Goal: Information Seeking & Learning: Learn about a topic

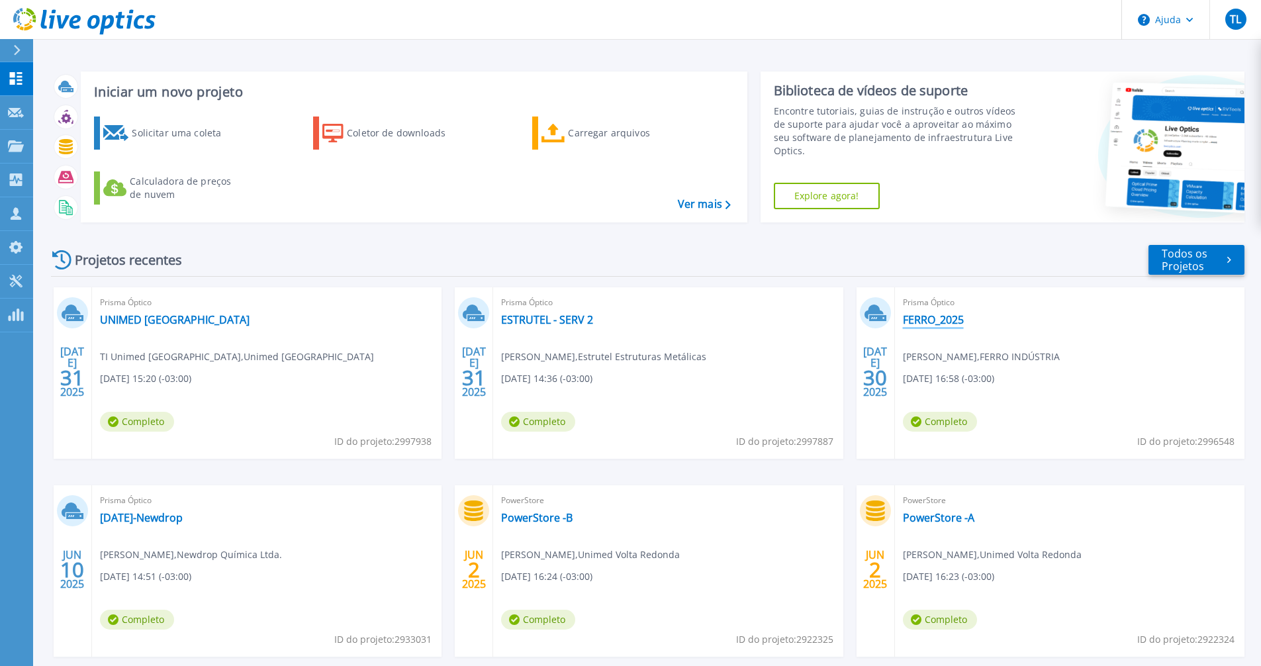
click at [920, 317] on font "FERRO_2025" at bounding box center [933, 319] width 61 height 15
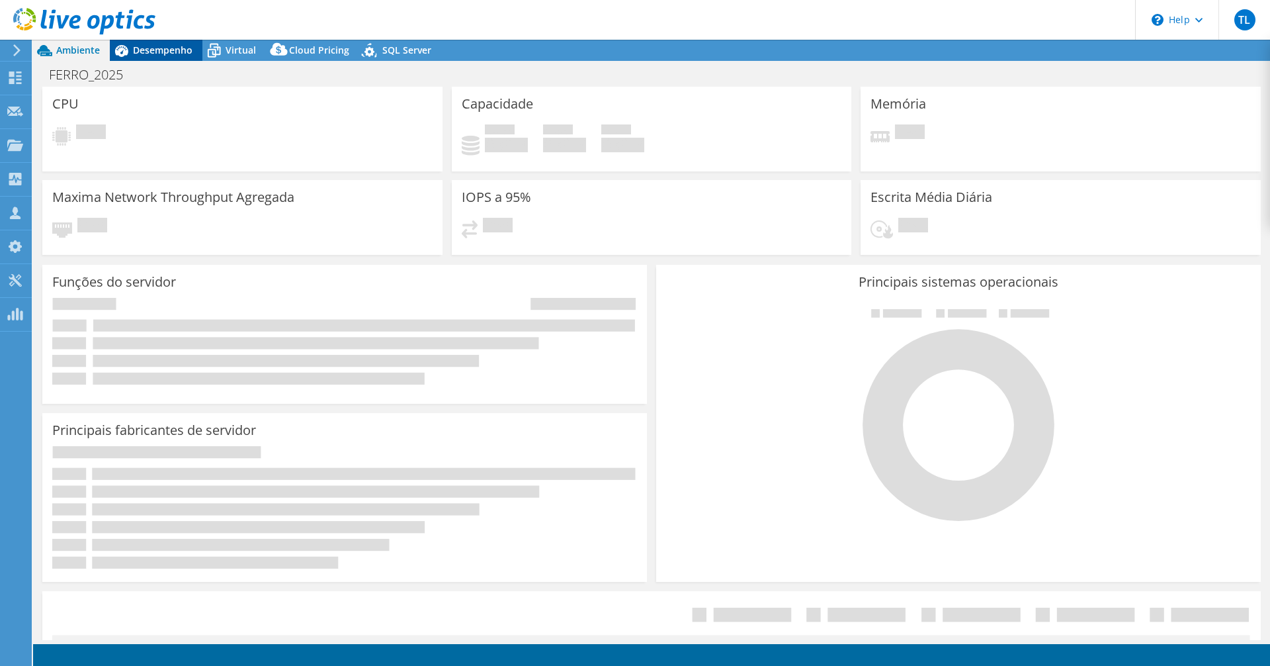
click at [171, 50] on span "Desempenho" at bounding box center [163, 50] width 60 height 13
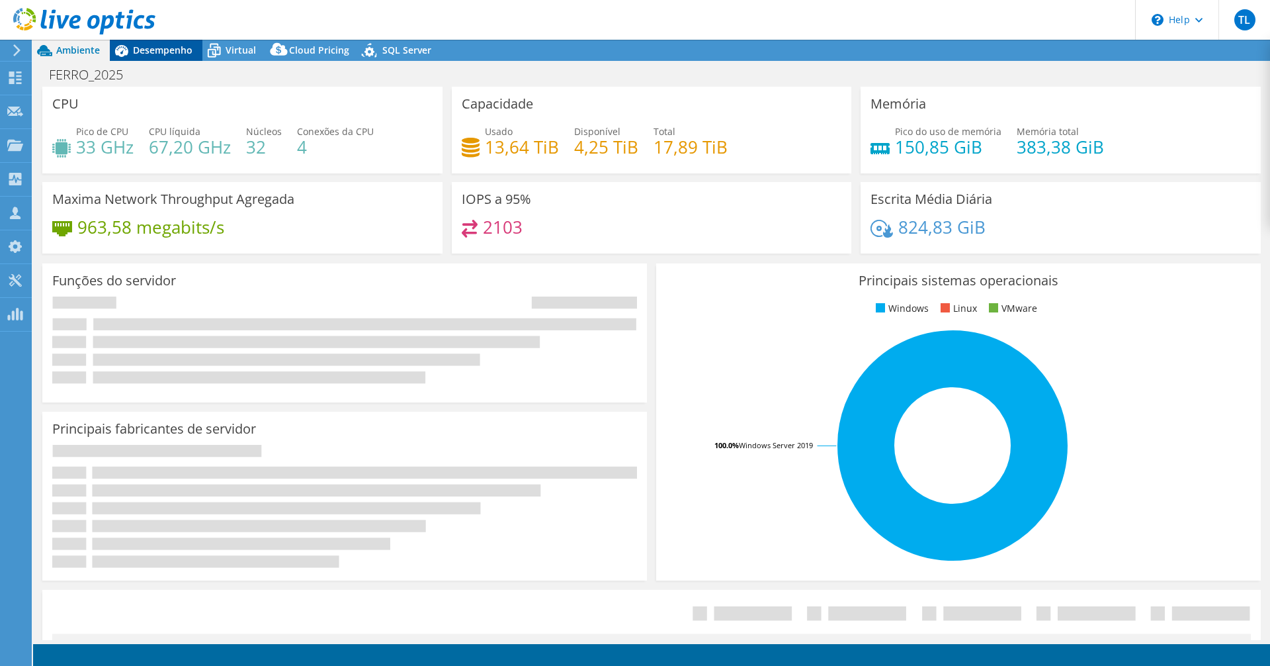
select select "USD"
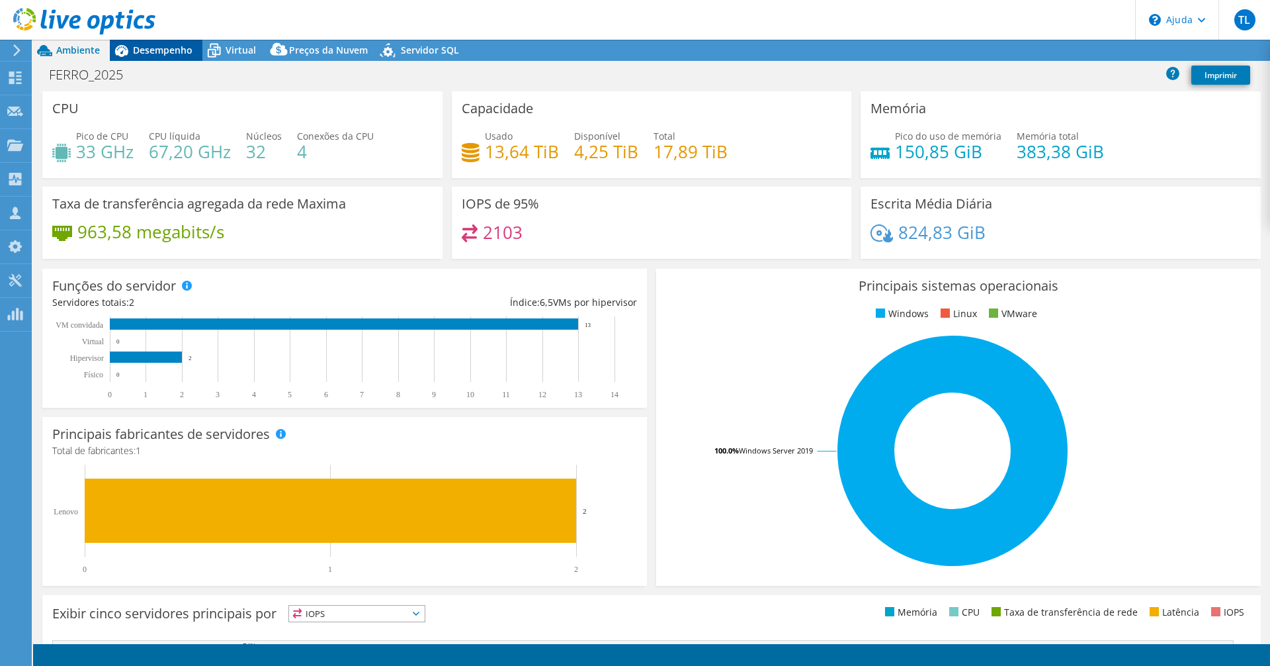
click at [171, 50] on font "Desempenho" at bounding box center [163, 50] width 60 height 13
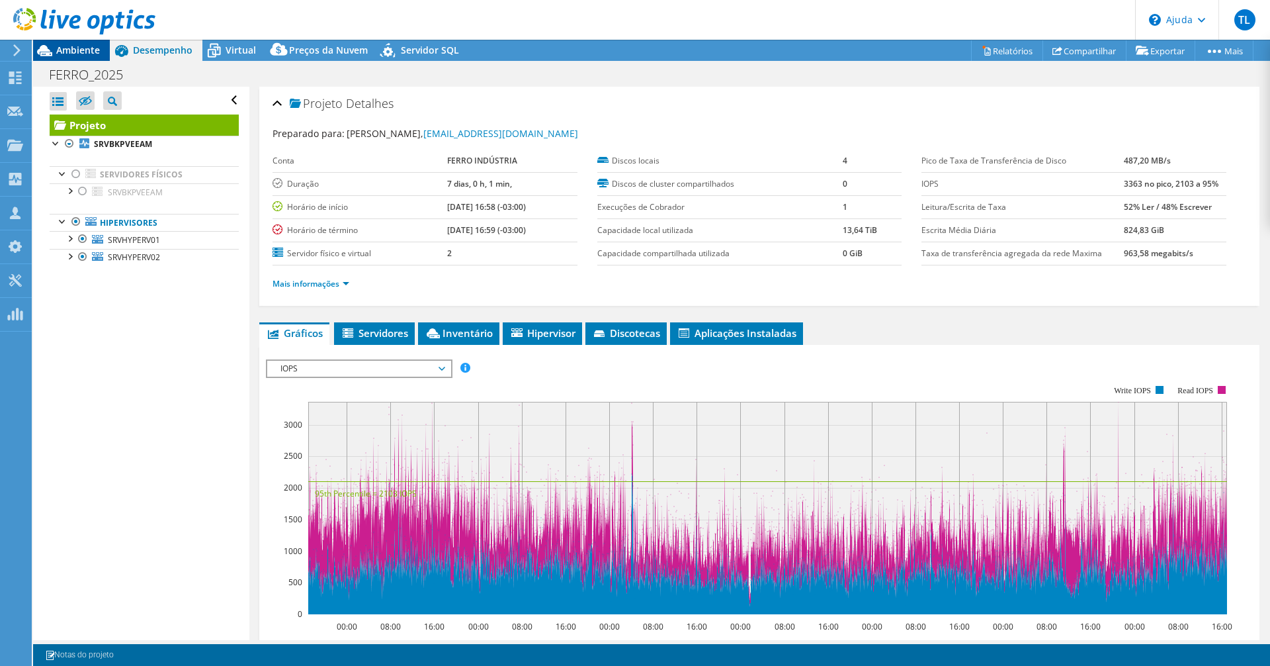
click at [70, 50] on font "Ambiente" at bounding box center [78, 50] width 44 height 13
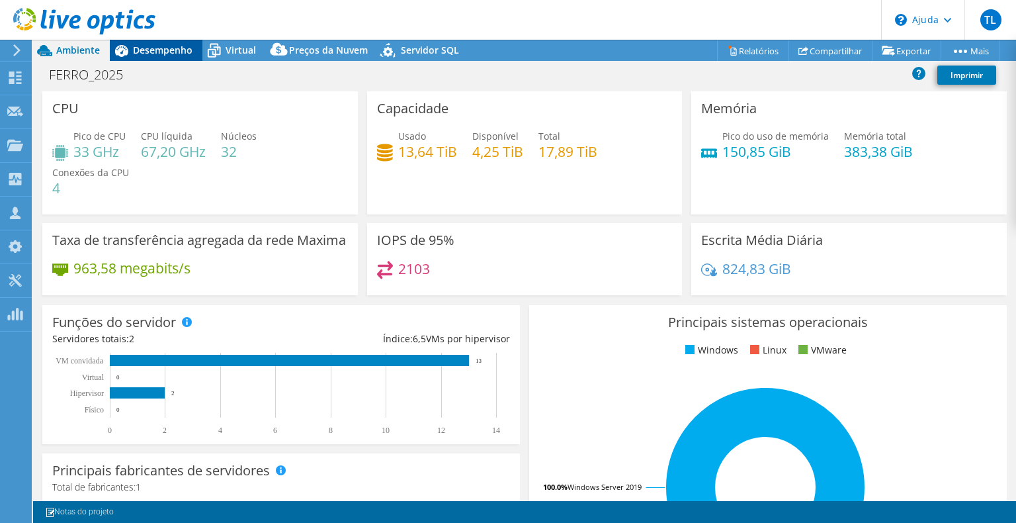
click at [155, 52] on font "Desempenho" at bounding box center [163, 50] width 60 height 13
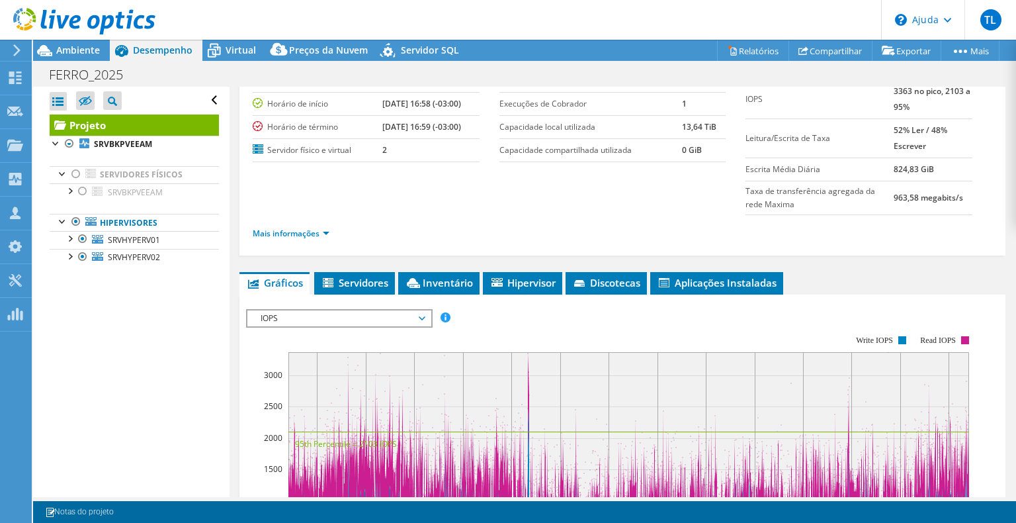
scroll to position [199, 0]
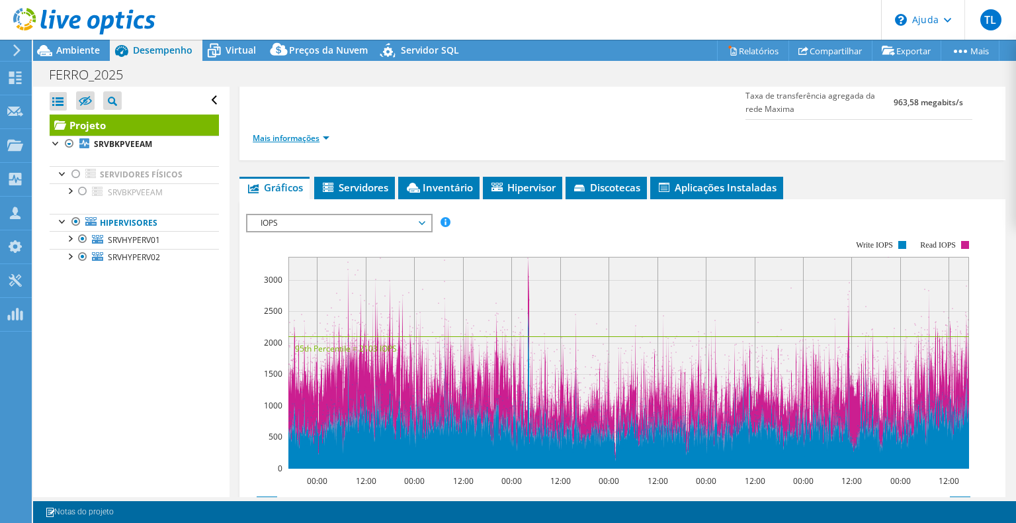
click at [289, 136] on font "Mais informações" at bounding box center [286, 137] width 67 height 11
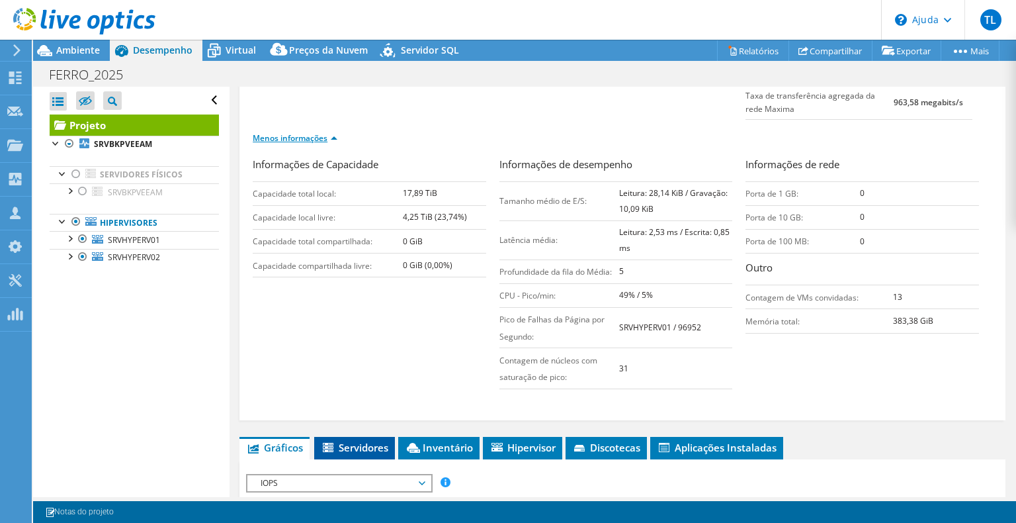
click at [366, 448] on font "Servidores" at bounding box center [364, 447] width 50 height 13
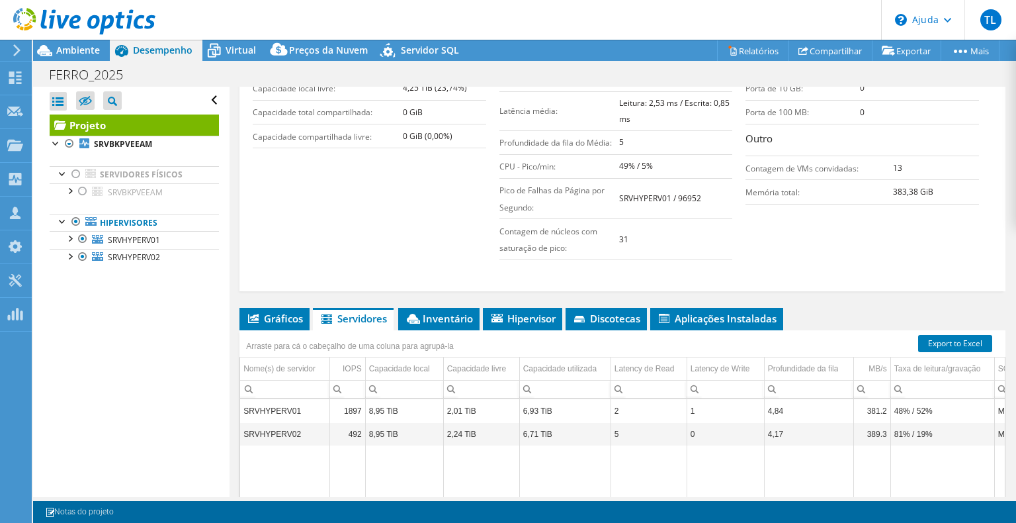
scroll to position [397, 0]
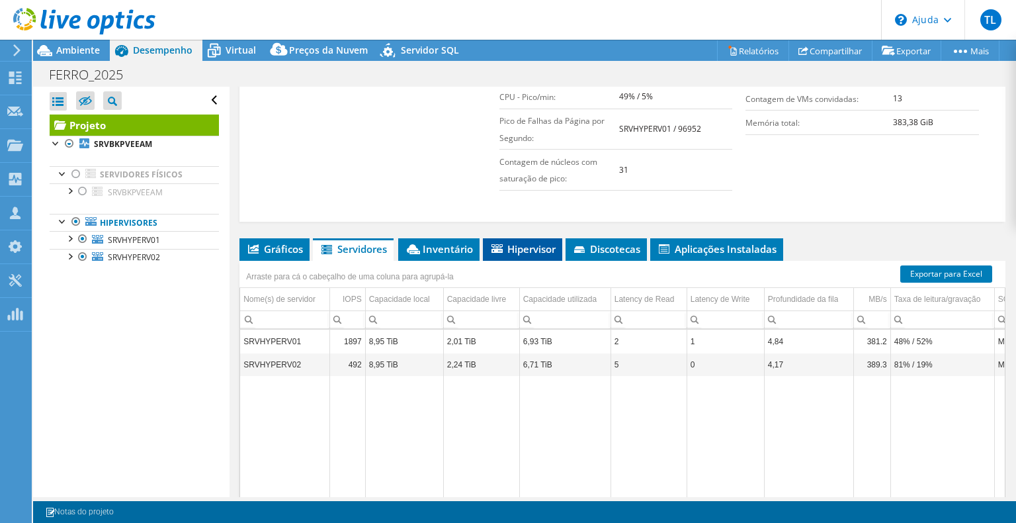
click at [531, 249] on font "Hipervisor" at bounding box center [532, 248] width 48 height 13
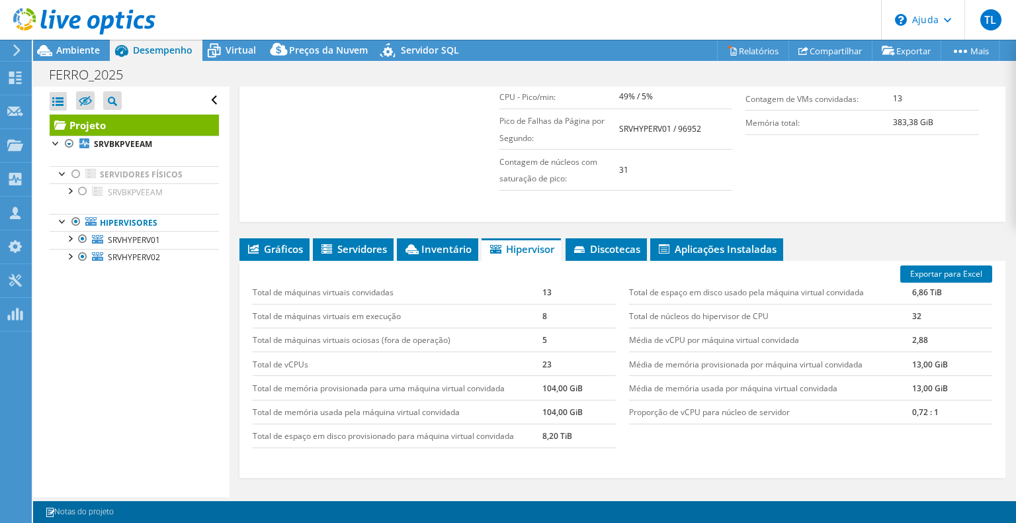
scroll to position [463, 0]
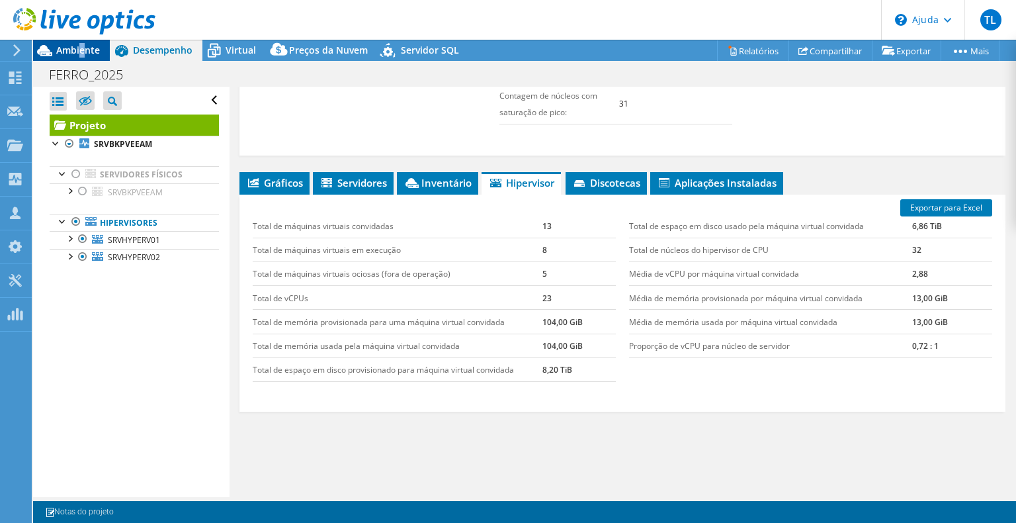
drag, startPoint x: 82, startPoint y: 53, endPoint x: 76, endPoint y: 49, distance: 7.2
click at [80, 52] on font "Ambiente" at bounding box center [78, 50] width 44 height 13
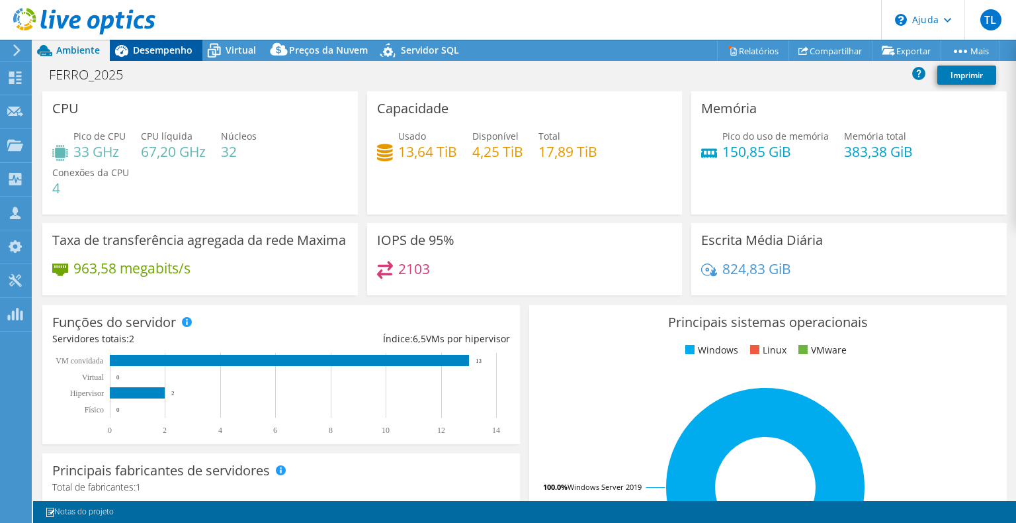
click at [134, 45] on font "Desempenho" at bounding box center [163, 50] width 60 height 13
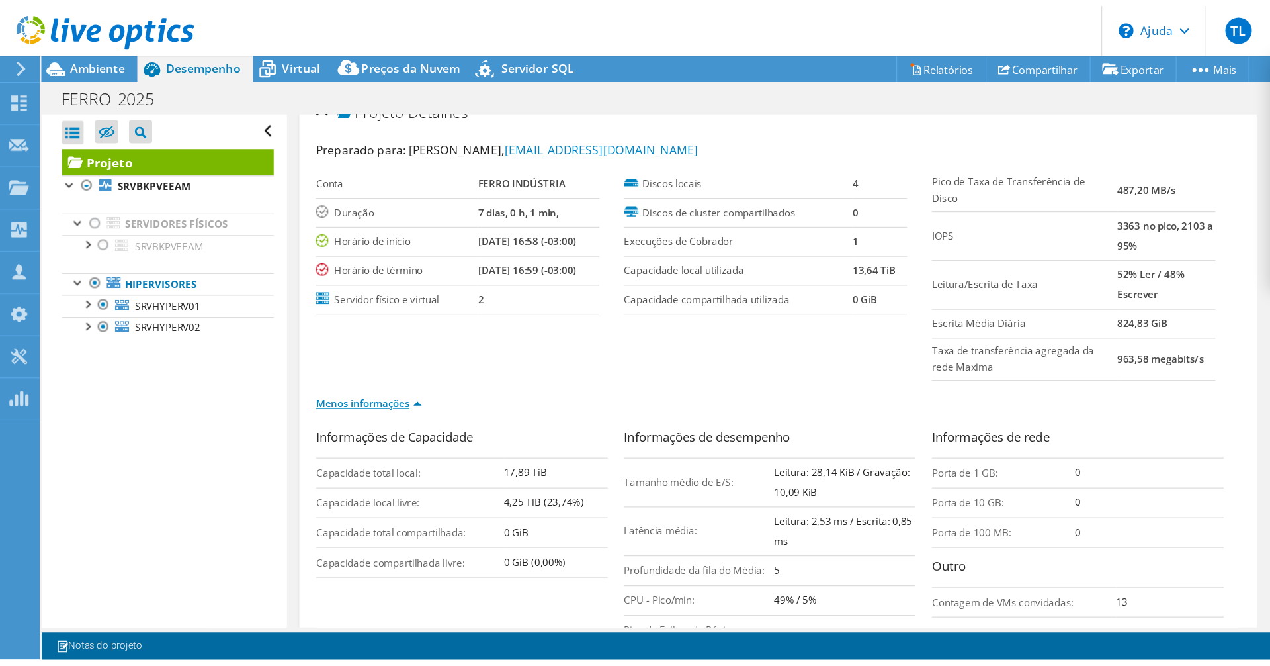
scroll to position [0, 0]
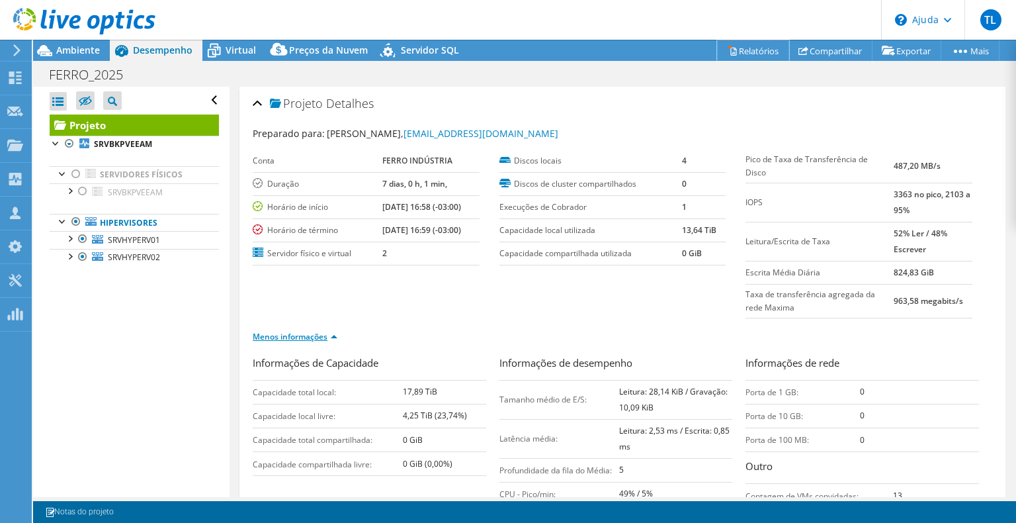
click at [744, 52] on font "Relatórios" at bounding box center [759, 51] width 40 height 12
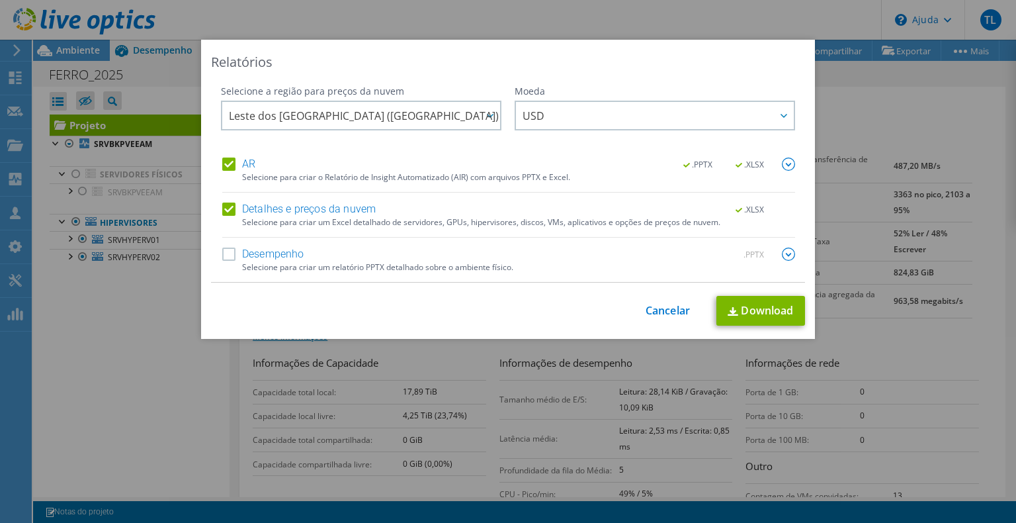
click at [782, 165] on img at bounding box center [788, 163] width 13 height 13
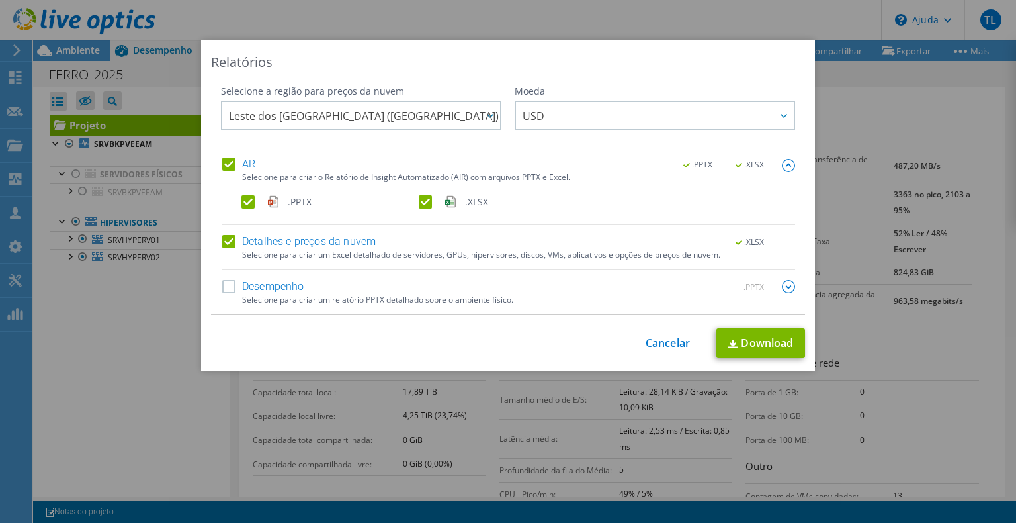
click at [226, 245] on label "Detalhes e preços da nuvem" at bounding box center [299, 241] width 154 height 13
click at [0, 0] on input "Detalhes e preços da nuvem" at bounding box center [0, 0] width 0 height 0
click at [225, 288] on label "Desempenho" at bounding box center [263, 286] width 82 height 13
click at [0, 0] on input "Desempenho" at bounding box center [0, 0] width 0 height 0
click at [223, 249] on div "Detalhes e preços da nuvem .XLSX Selecione para criar um Excel detalhado de ser…" at bounding box center [508, 252] width 573 height 35
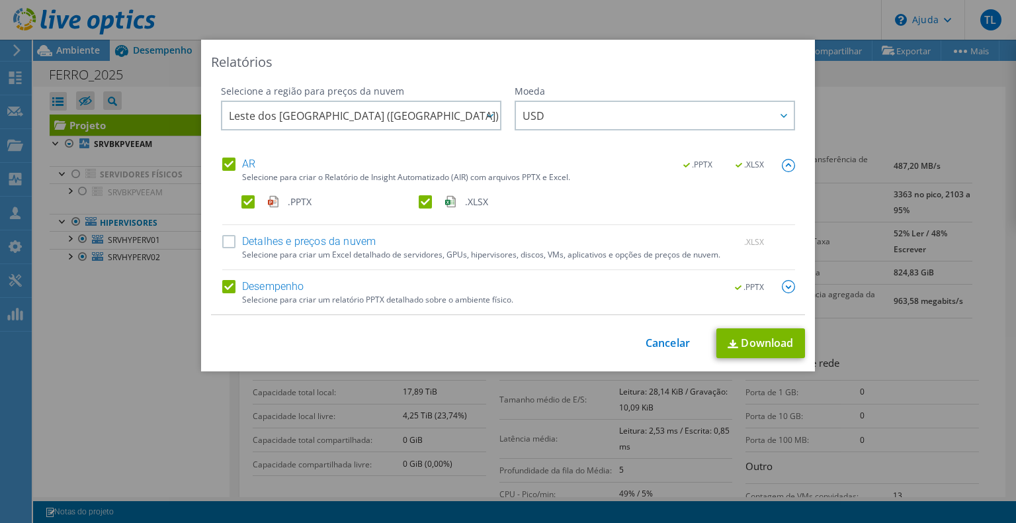
click at [233, 242] on label "Detalhes e preços da nuvem" at bounding box center [299, 241] width 154 height 13
click at [0, 0] on input "Detalhes e preços da nuvem" at bounding box center [0, 0] width 0 height 0
click at [749, 337] on font "Download" at bounding box center [767, 342] width 52 height 15
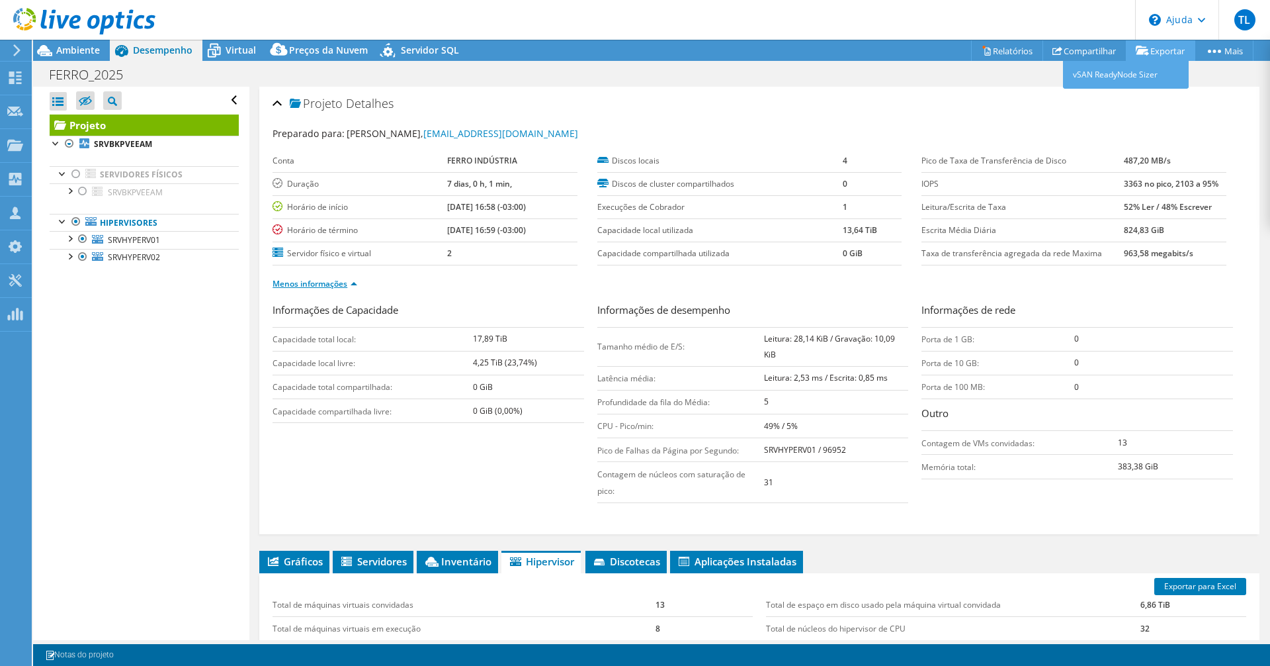
click at [1152, 48] on font "Exportar" at bounding box center [1168, 51] width 34 height 12
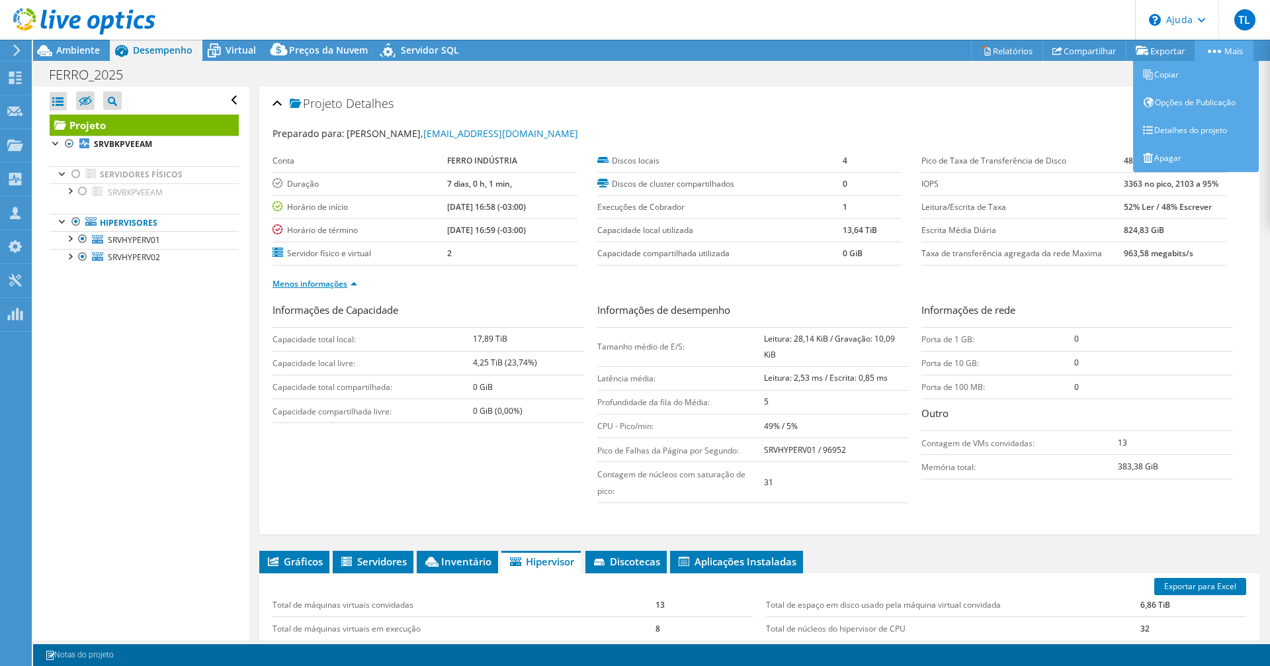
click at [1241, 52] on font "Mais" at bounding box center [1234, 51] width 19 height 12
click at [1201, 134] on font "Detalhes do projeto" at bounding box center [1191, 129] width 73 height 11
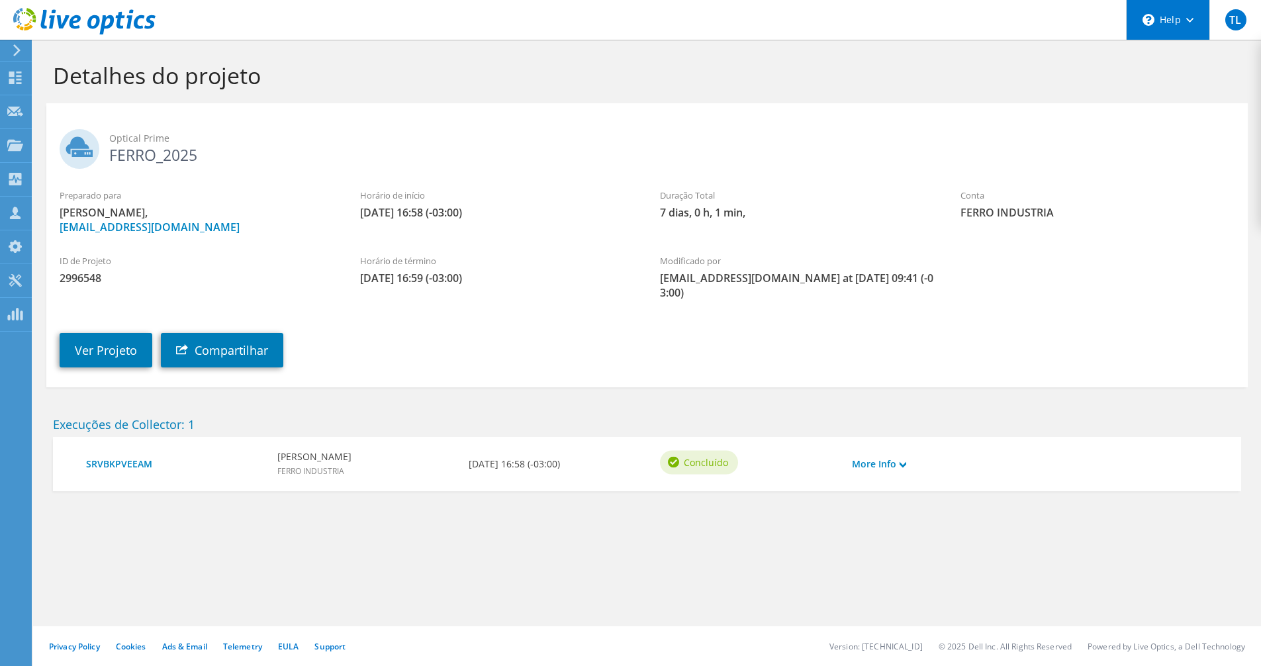
click at [1181, 5] on div "\n Help" at bounding box center [1167, 20] width 83 height 40
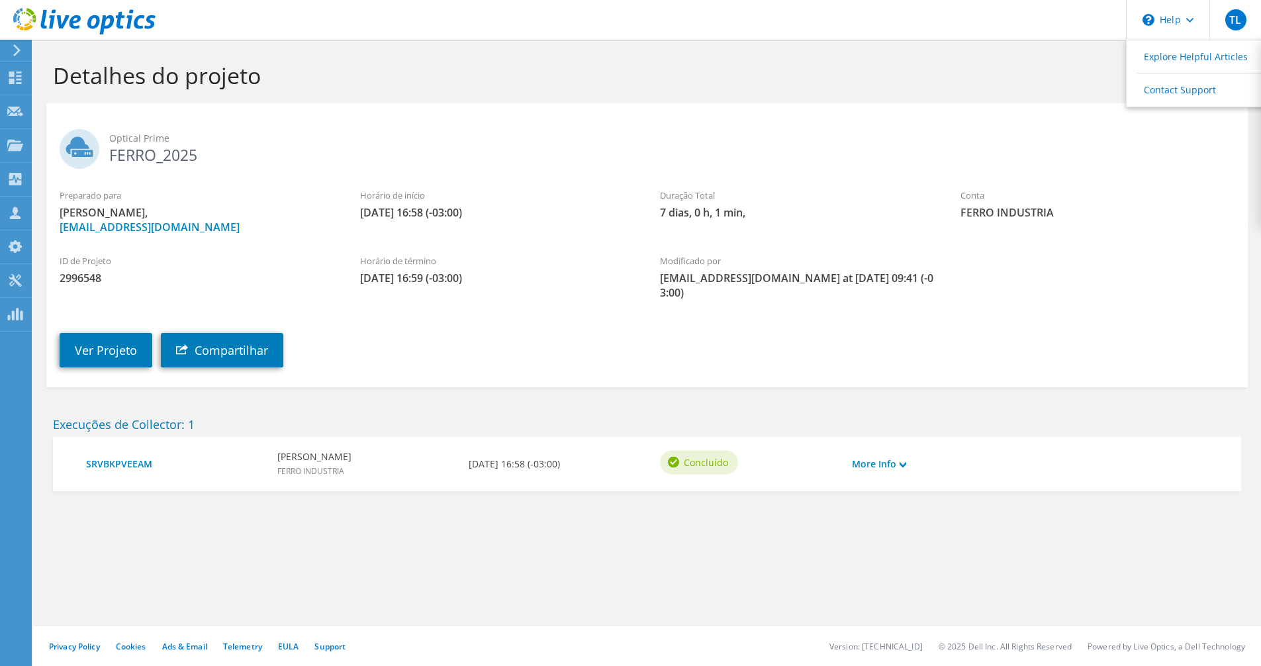
click at [1040, 92] on div "Detalhes do projeto" at bounding box center [647, 72] width 1214 height 64
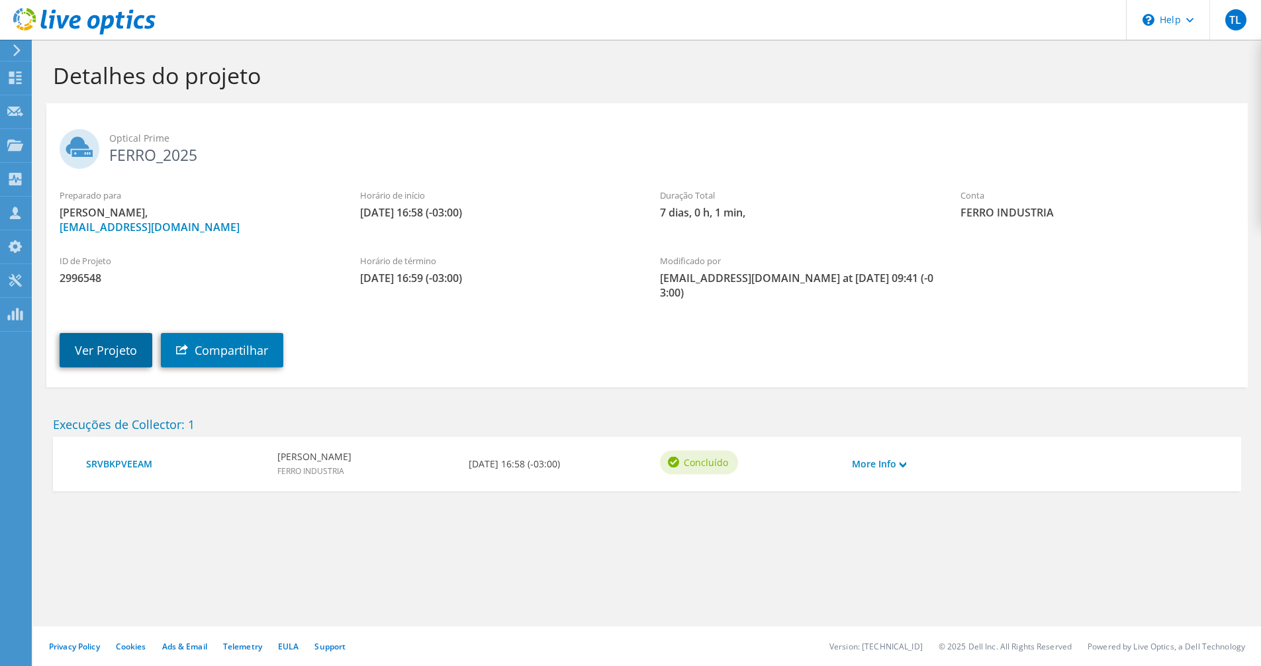
click at [134, 353] on link "Ver Projeto" at bounding box center [106, 350] width 93 height 34
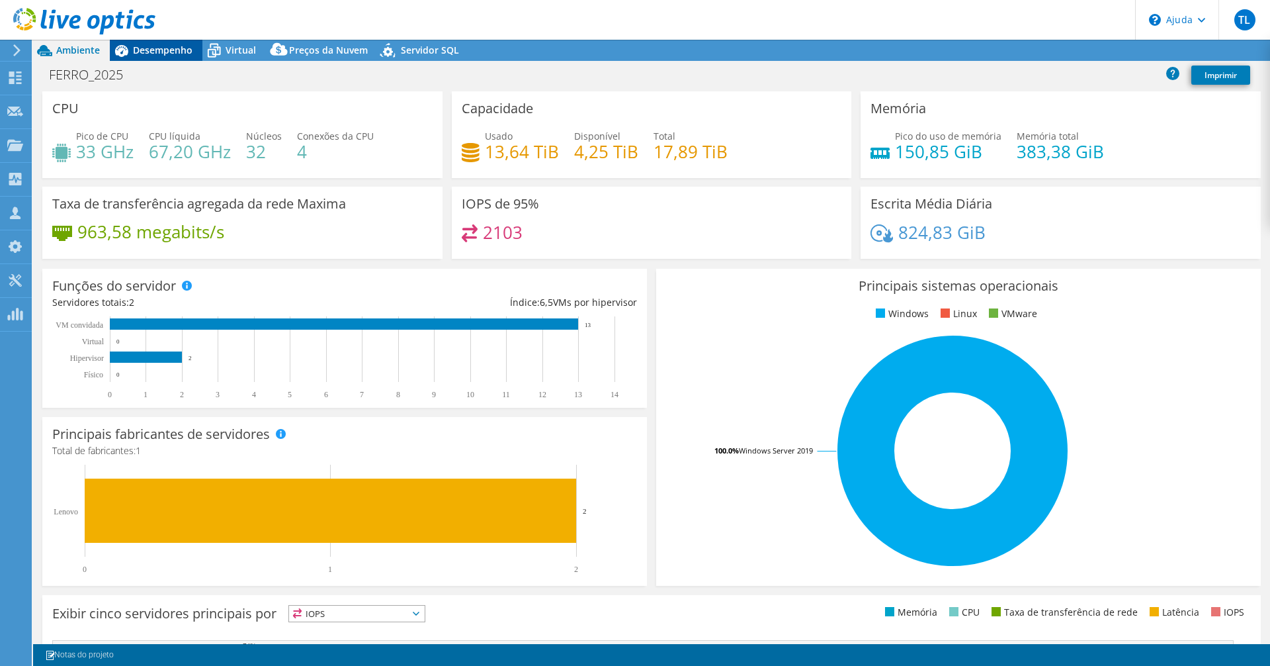
click at [167, 58] on div "Desempenho" at bounding box center [156, 50] width 93 height 21
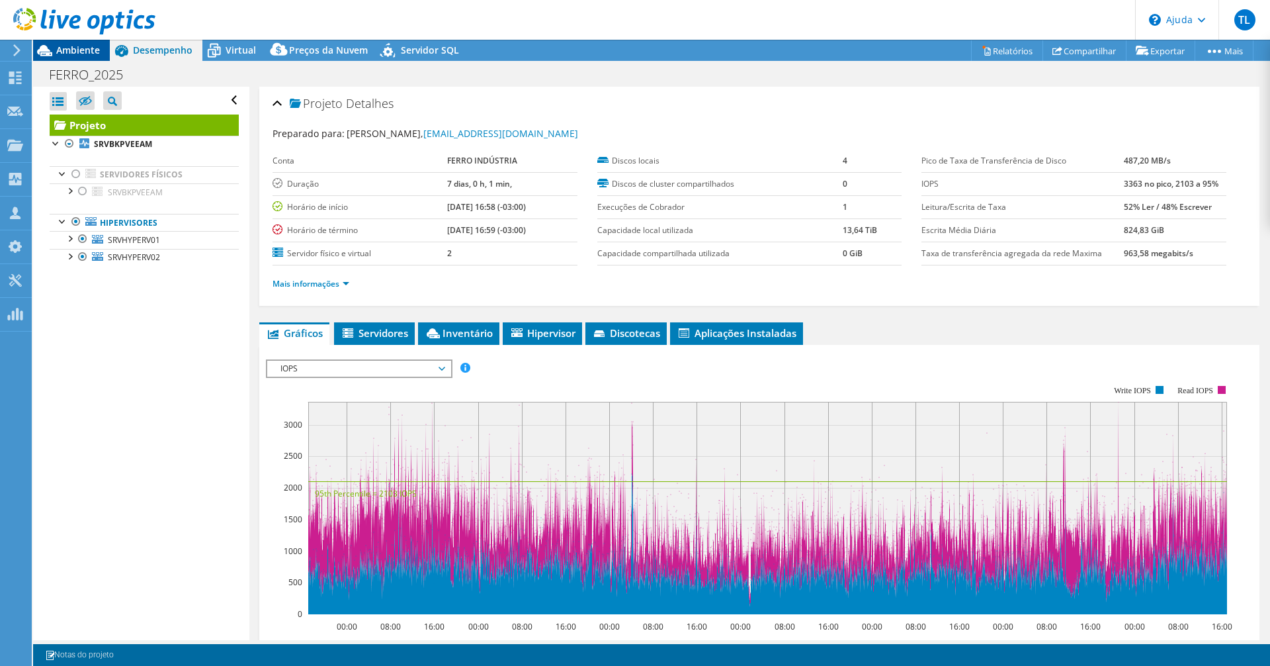
click at [77, 53] on font "Ambiente" at bounding box center [78, 50] width 44 height 13
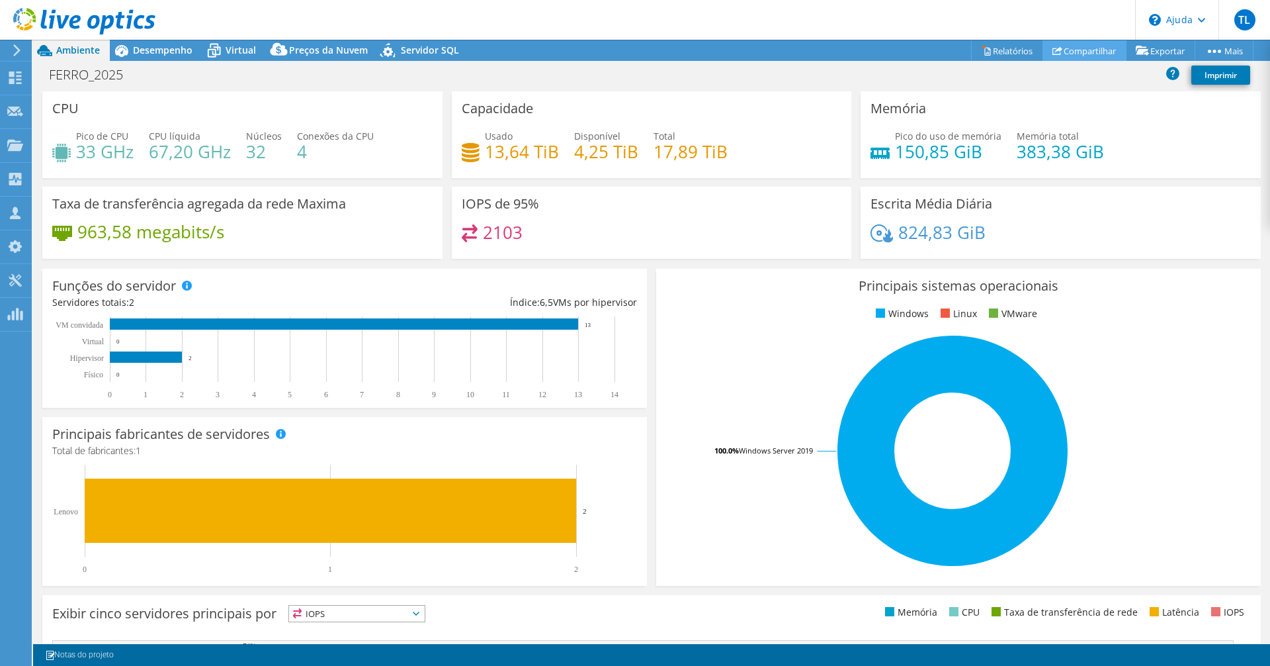
click at [1078, 48] on font "Compartilhar" at bounding box center [1090, 51] width 52 height 12
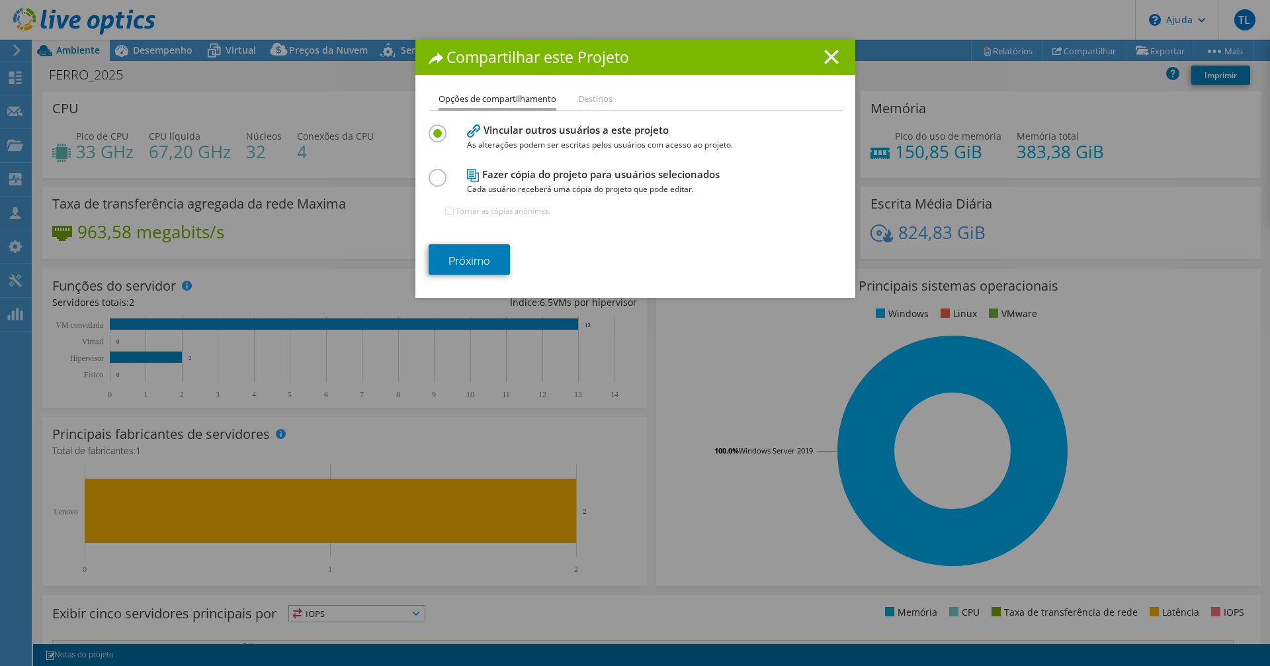
click at [828, 55] on line at bounding box center [831, 56] width 13 height 13
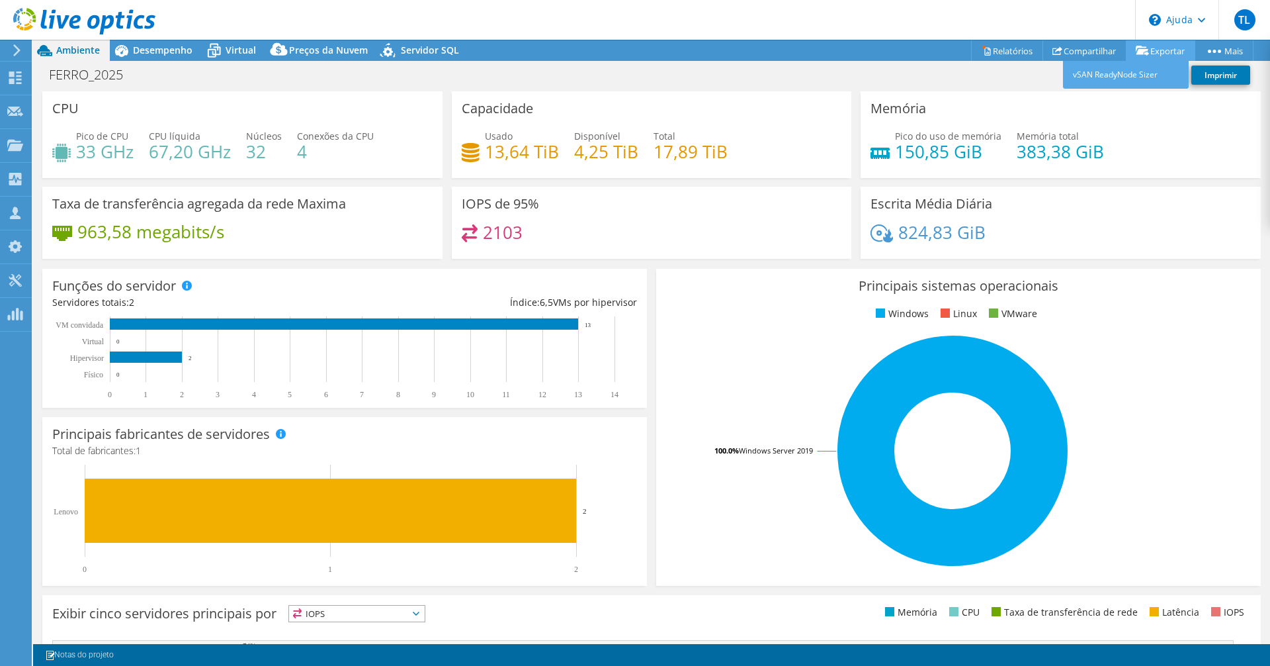
click at [1168, 50] on font "Exportar" at bounding box center [1168, 51] width 34 height 12
click at [1121, 74] on font "vSAN ReadyNode Sizer" at bounding box center [1115, 74] width 85 height 11
click at [763, 95] on div "Capacidade Usado 13,64 TiB Disponível 4,25 TiB Total 17,89 TiB" at bounding box center [652, 134] width 400 height 87
click at [309, 50] on font "Preços da Nuvem" at bounding box center [328, 50] width 79 height 13
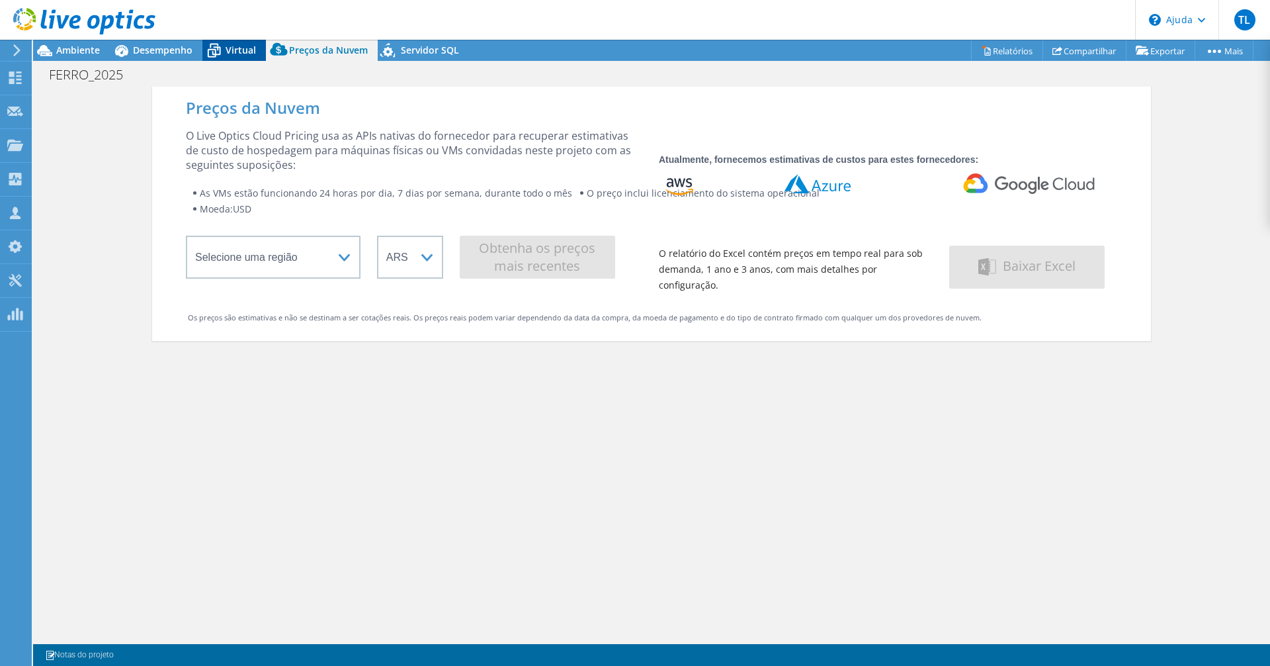
click at [234, 56] on font "Virtual" at bounding box center [241, 50] width 30 height 13
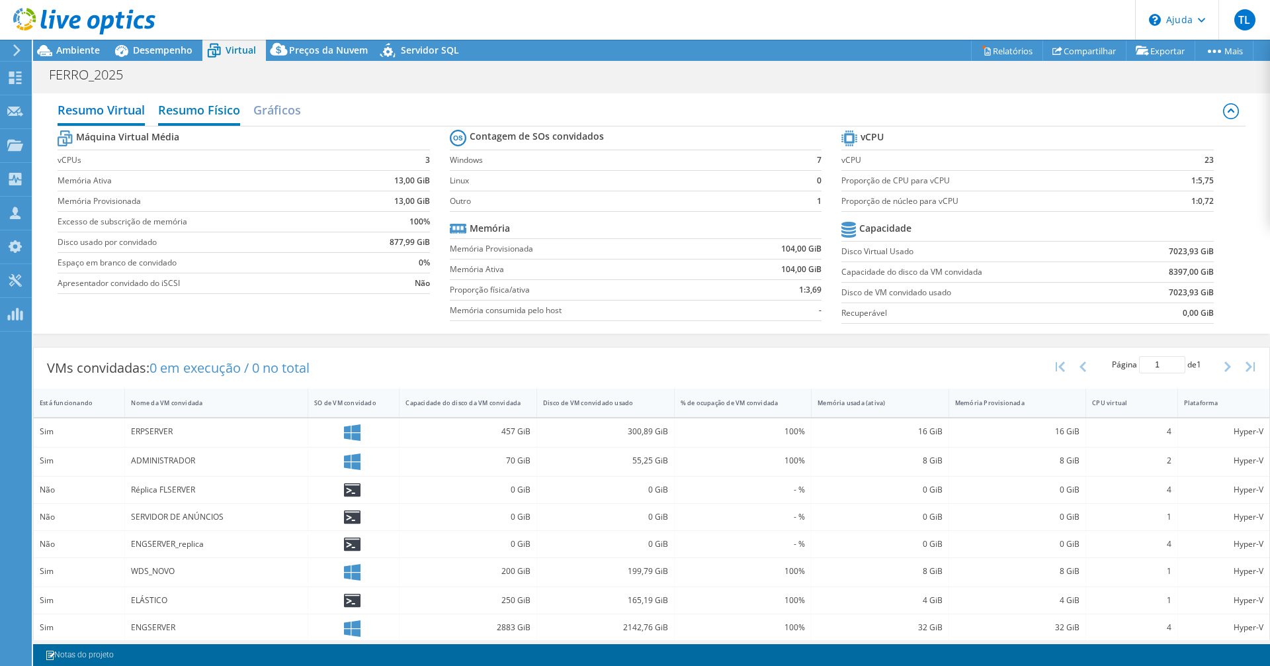
click at [200, 105] on font "Resumo Físico" at bounding box center [199, 110] width 82 height 16
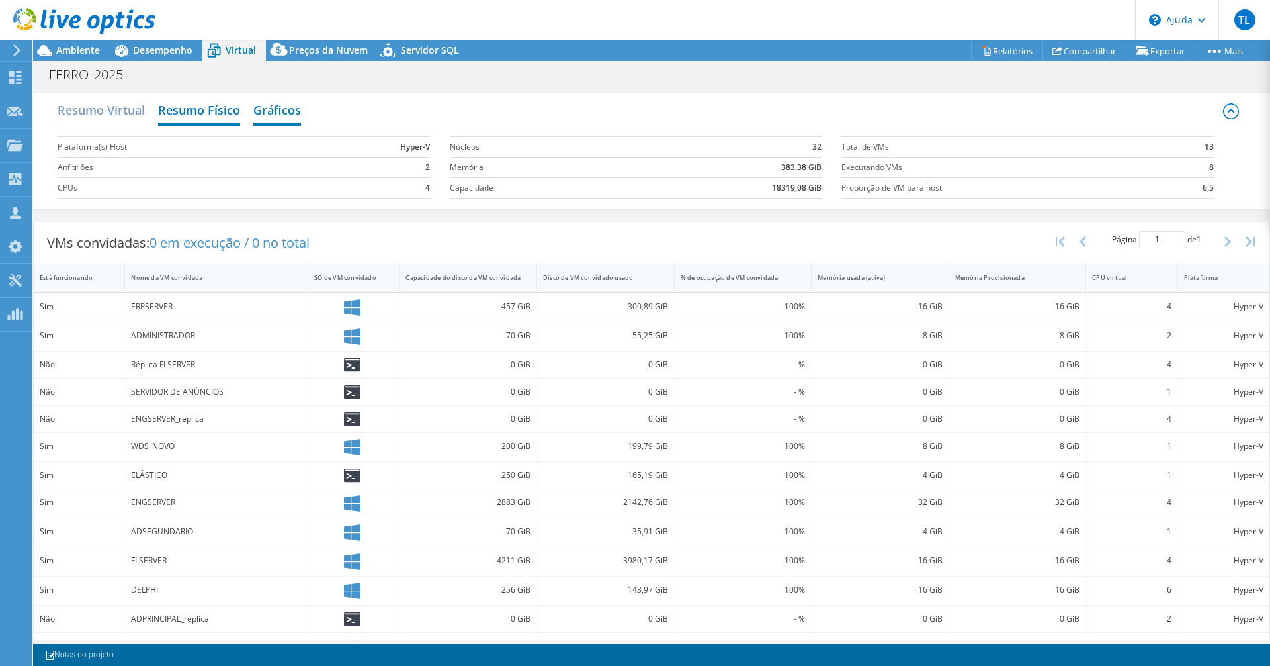
click at [264, 118] on h2 "Gráficos" at bounding box center [277, 111] width 48 height 29
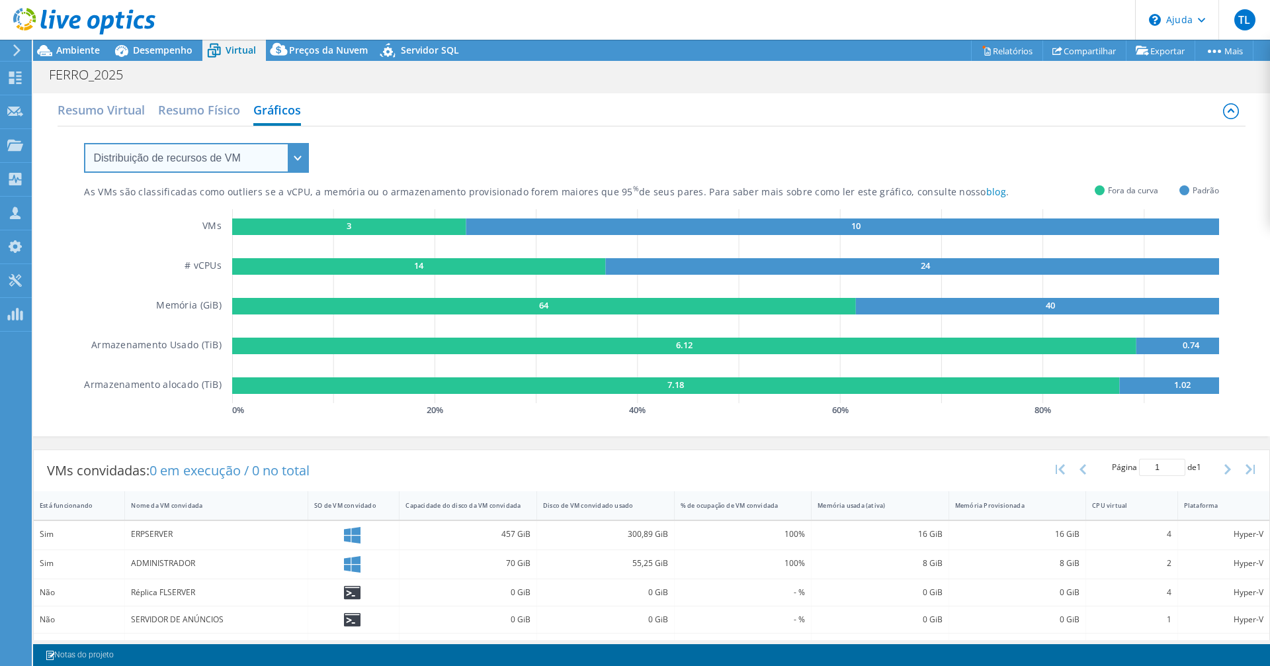
click at [265, 154] on select "Distribuição de recursos de VM Contraste de Provisionamento Sobreprovisionamento" at bounding box center [196, 158] width 225 height 30
select select "Provisioning Contrast"
click at [84, 143] on select "Distribuição de recursos de VM Contraste de Provisionamento Sobreprovisionamento" at bounding box center [196, 158] width 225 height 30
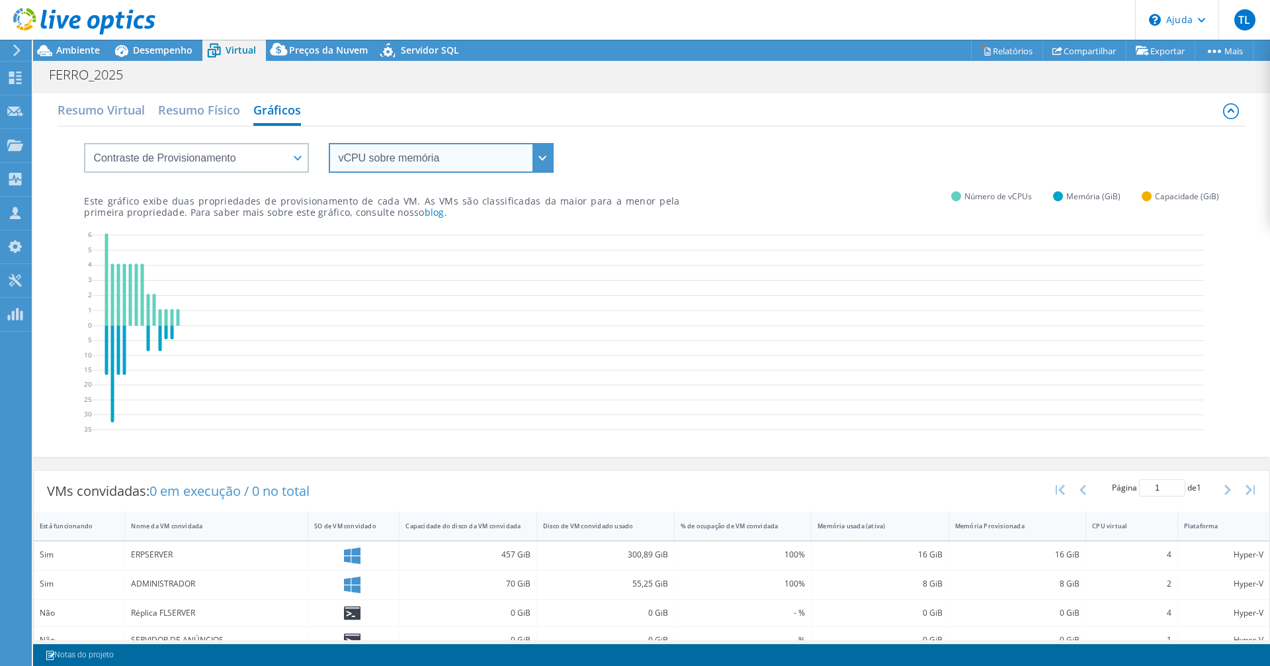
click at [401, 159] on select "vCPU sobre memória vCPU sobre capacidade Memória sobre vCPU Memória sobre capac…" at bounding box center [441, 158] width 225 height 30
click at [329, 143] on select "vCPU sobre memória vCPU sobre capacidade Memória sobre vCPU Memória sobre capac…" at bounding box center [441, 158] width 225 height 30
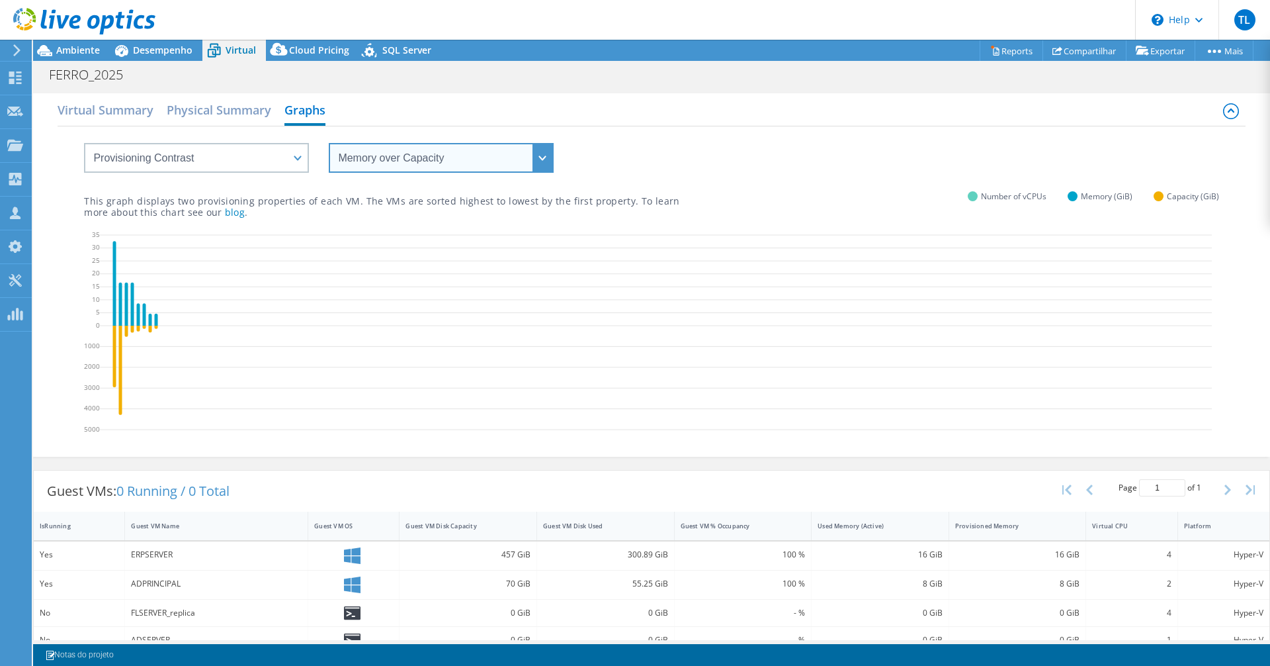
click at [470, 161] on select "vCPU over Memory vCPU over Capacity Memory over vCPU Memory over Capacity Capac…" at bounding box center [441, 158] width 225 height 30
click at [687, 149] on div "vCPU over Memory vCPU over Capacity Memory over vCPU Memory over Capacity Capac…" at bounding box center [651, 149] width 1135 height 46
click at [443, 165] on select "vCPU over Memory vCPU over Capacity Memory over vCPU Memory over Capacity Capac…" at bounding box center [441, 158] width 225 height 30
select select "Capacity over Memory"
click at [329, 143] on select "vCPU over Memory vCPU over Capacity Memory over vCPU Memory over Capacity Capac…" at bounding box center [441, 158] width 225 height 30
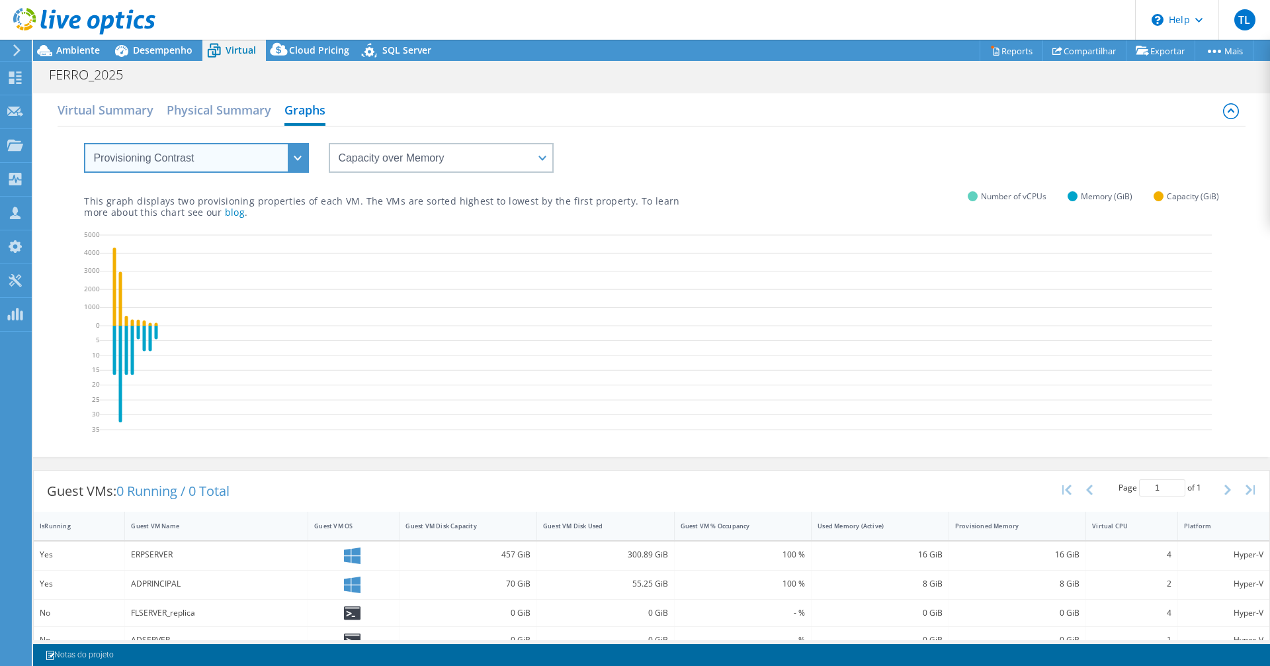
click at [244, 163] on select "VM Resource Distribution Provisioning Contrast Over Provisioning" at bounding box center [196, 158] width 225 height 30
select select "Over Provisioning"
click at [84, 143] on select "VM Resource Distribution Provisioning Contrast Over Provisioning" at bounding box center [196, 158] width 225 height 30
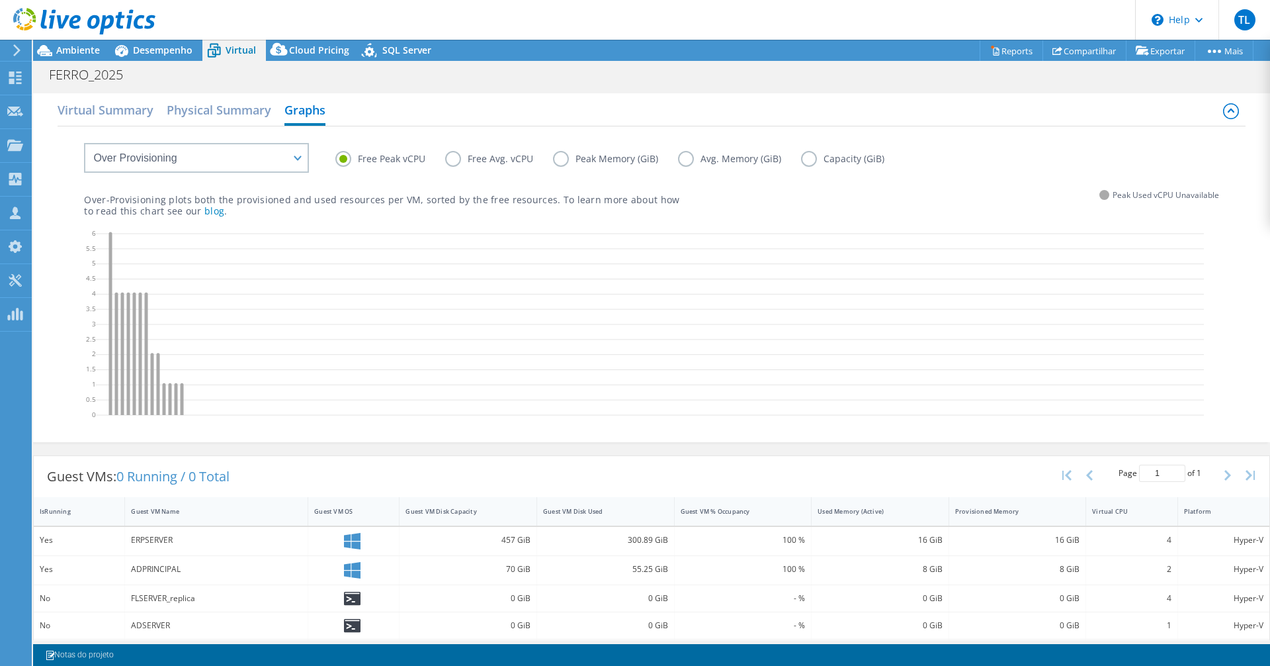
click at [811, 157] on label "Capacity (GiB)" at bounding box center [852, 159] width 103 height 16
click at [0, 0] on input "Capacity (GiB)" at bounding box center [0, 0] width 0 height 0
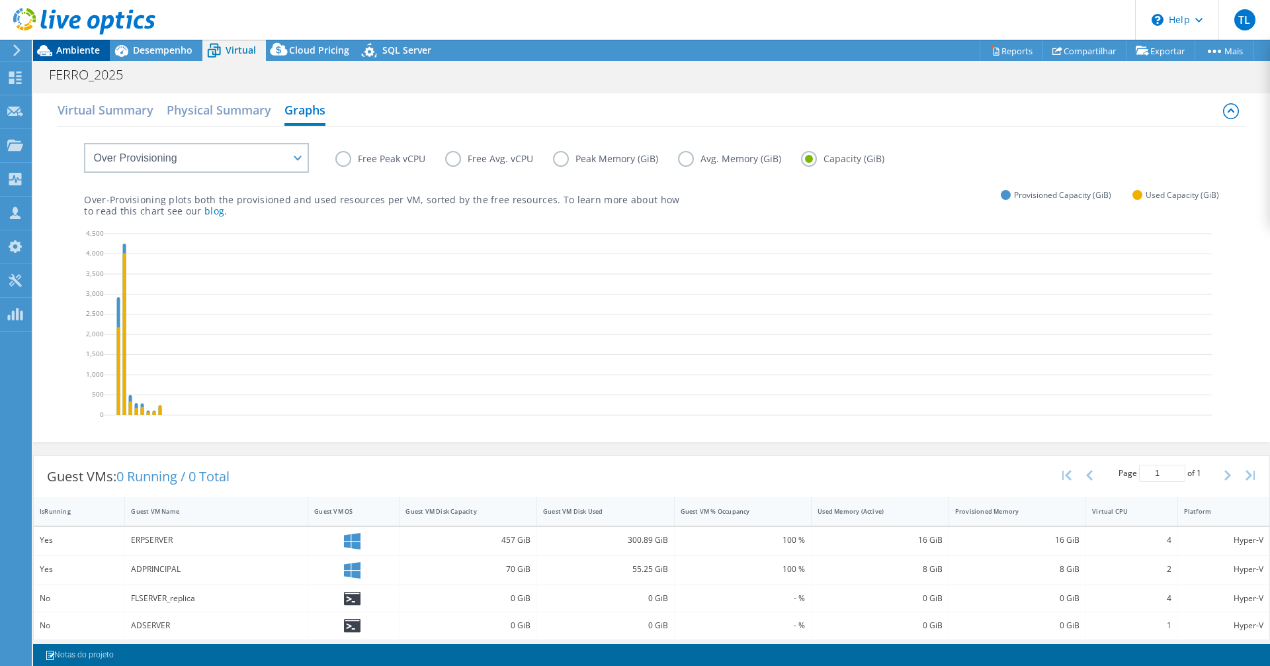
click at [71, 56] on span "Ambiente" at bounding box center [78, 50] width 44 height 13
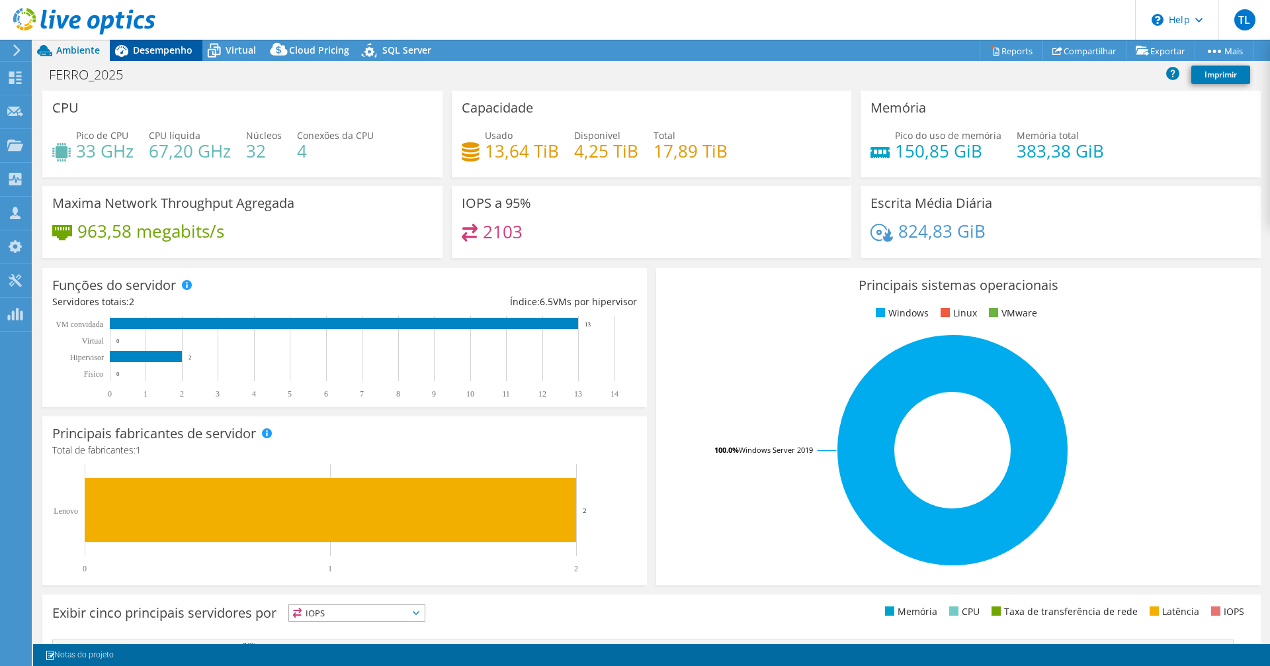
click at [173, 51] on span "Desempenho" at bounding box center [163, 50] width 60 height 13
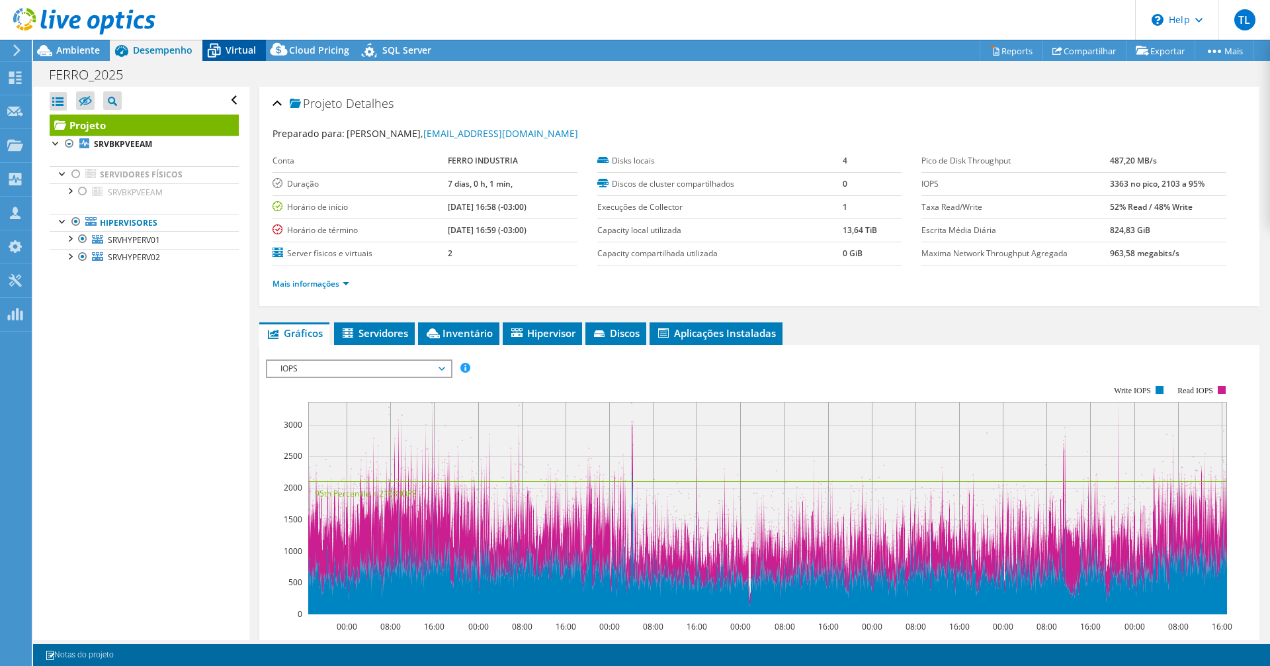
click at [228, 49] on span "Virtual" at bounding box center [241, 50] width 30 height 13
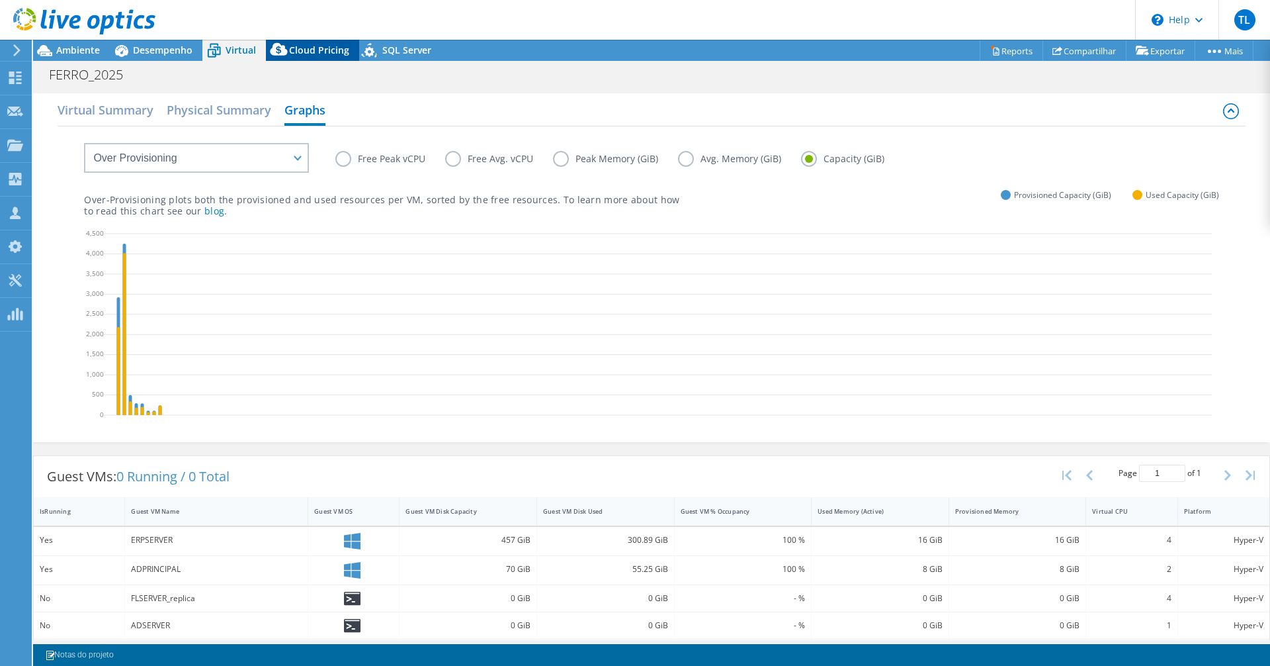
click at [309, 47] on span "Cloud Pricing" at bounding box center [319, 50] width 60 height 13
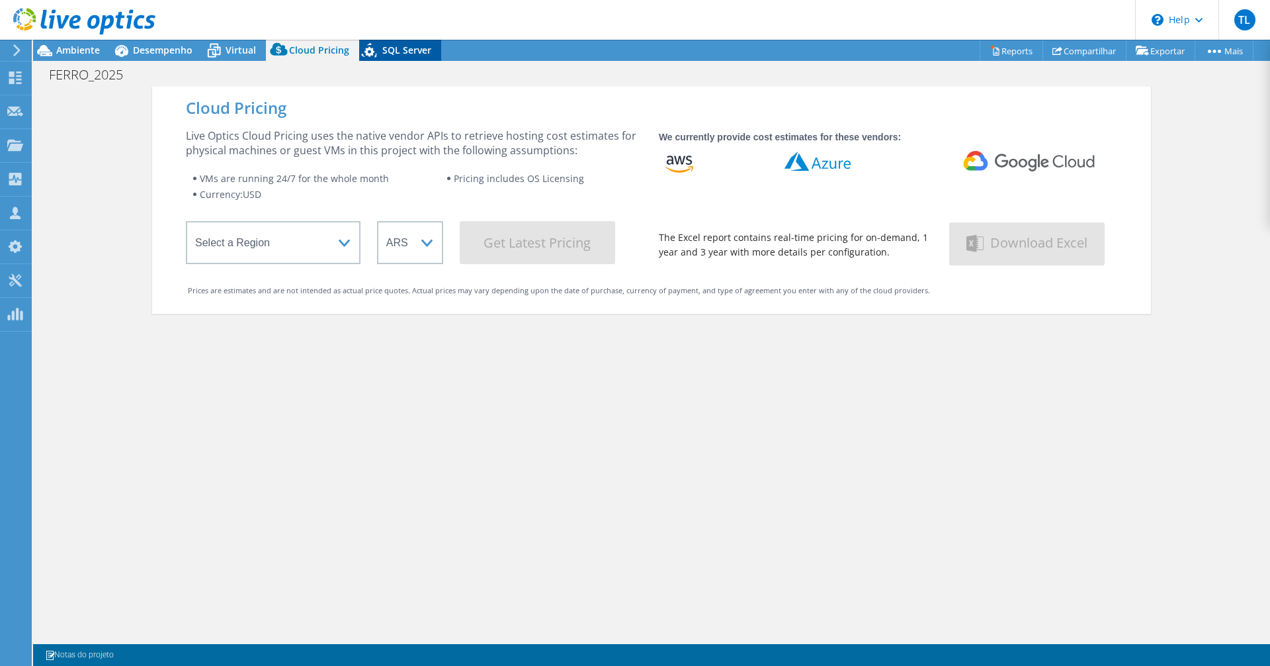
click at [375, 50] on icon at bounding box center [370, 52] width 23 height 27
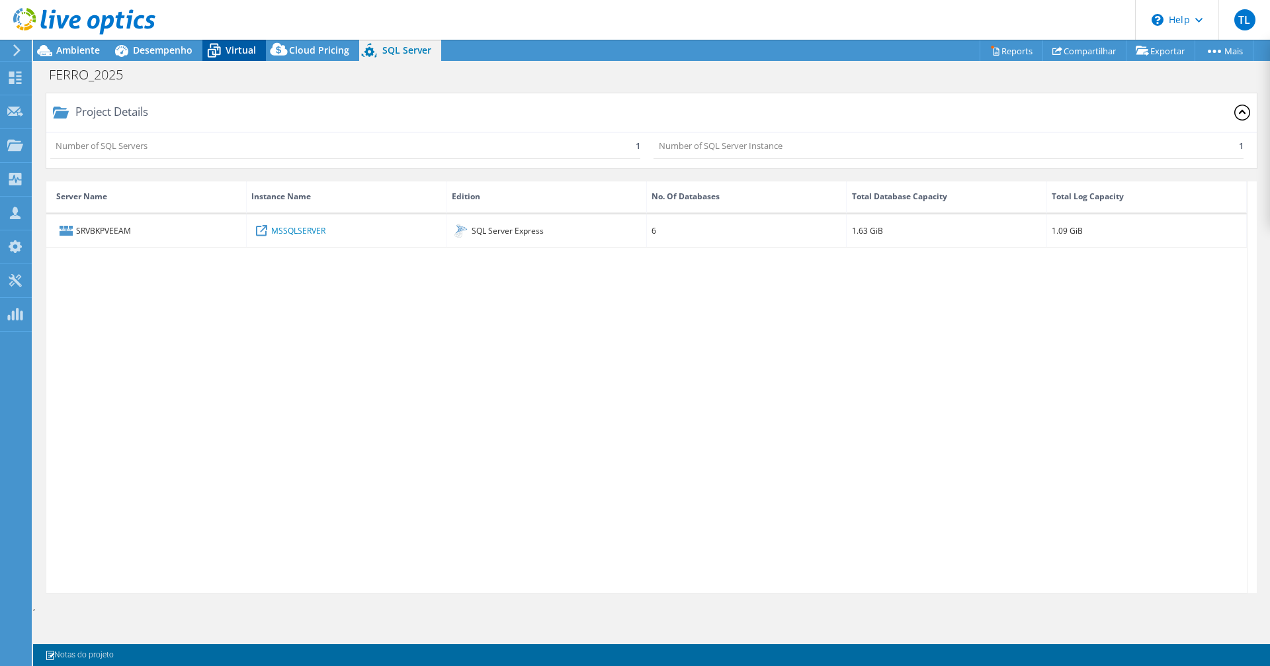
click at [236, 48] on span "Virtual" at bounding box center [241, 50] width 30 height 13
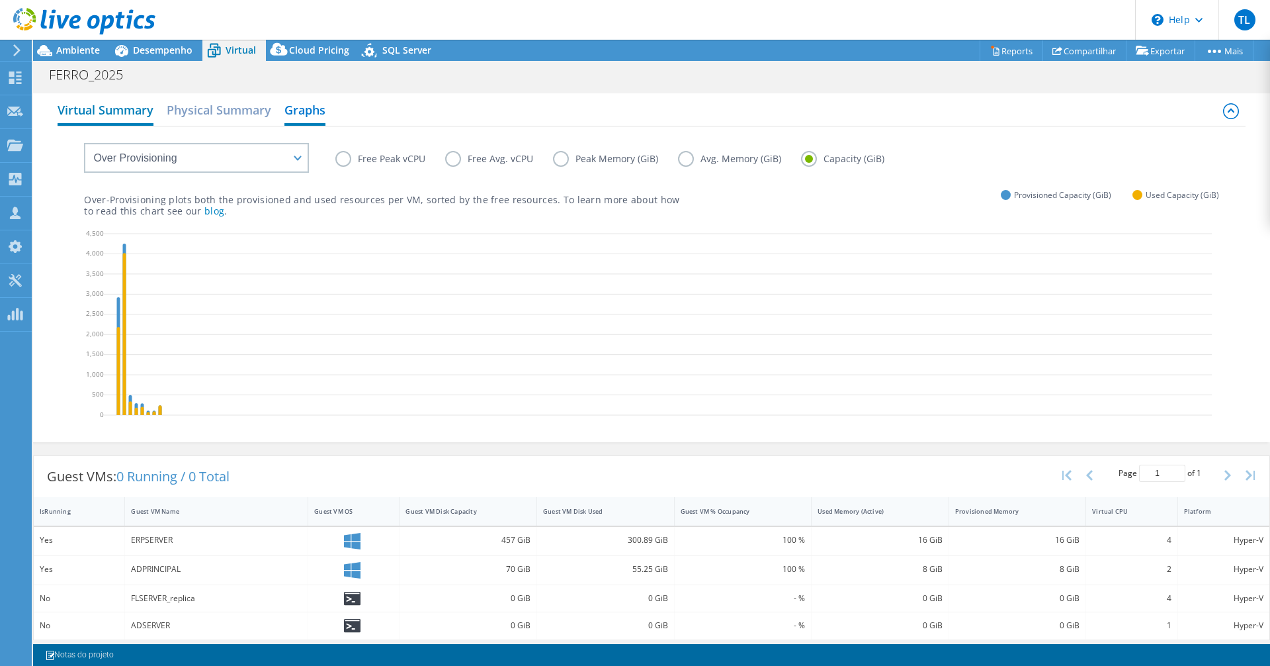
click at [131, 113] on h2 "Virtual Summary" at bounding box center [106, 111] width 96 height 29
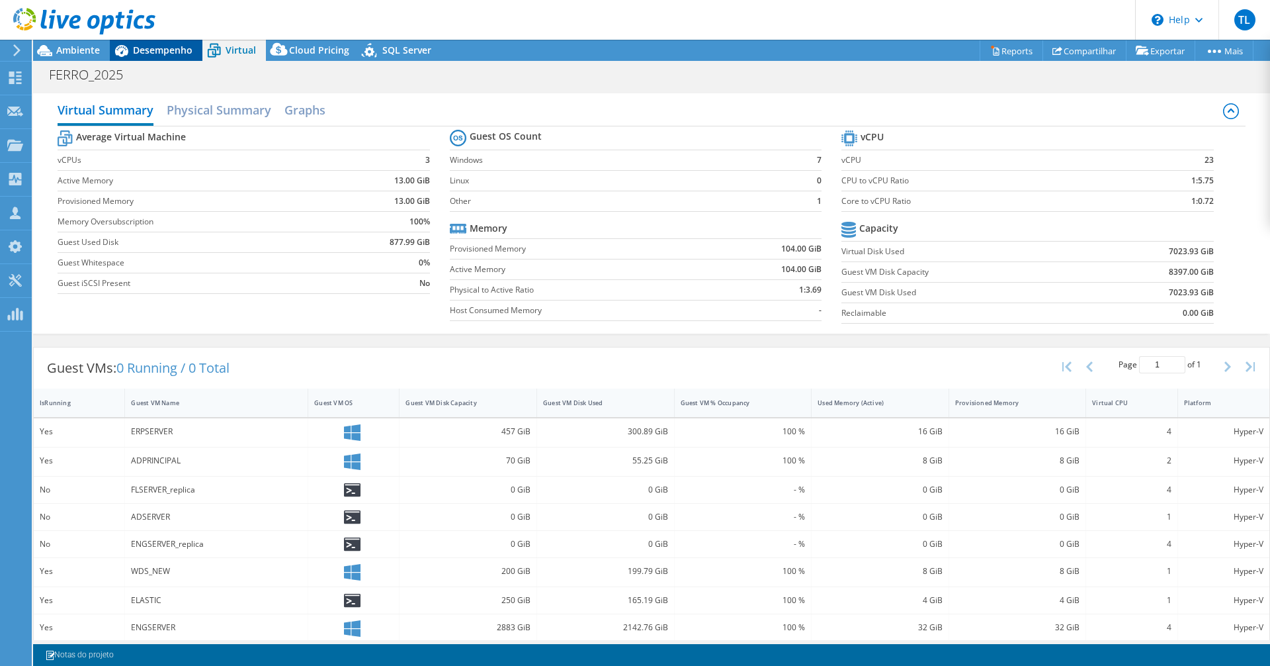
click at [173, 52] on span "Desempenho" at bounding box center [163, 50] width 60 height 13
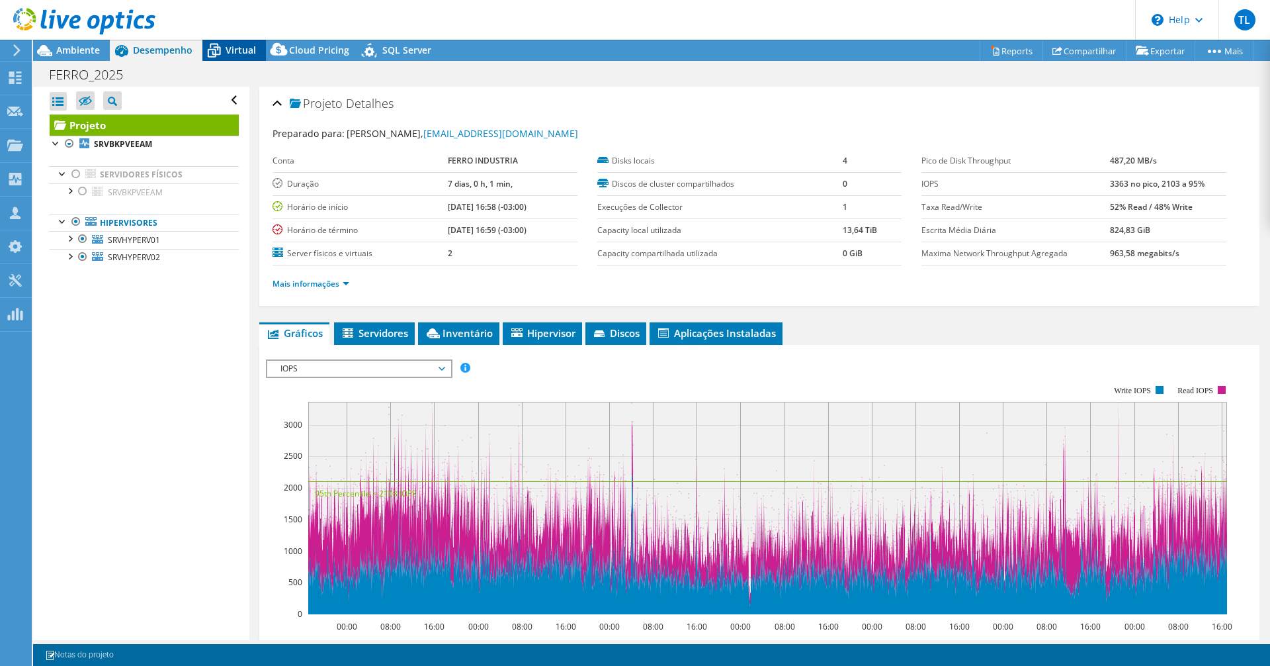
click at [249, 48] on span "Virtual" at bounding box center [241, 50] width 30 height 13
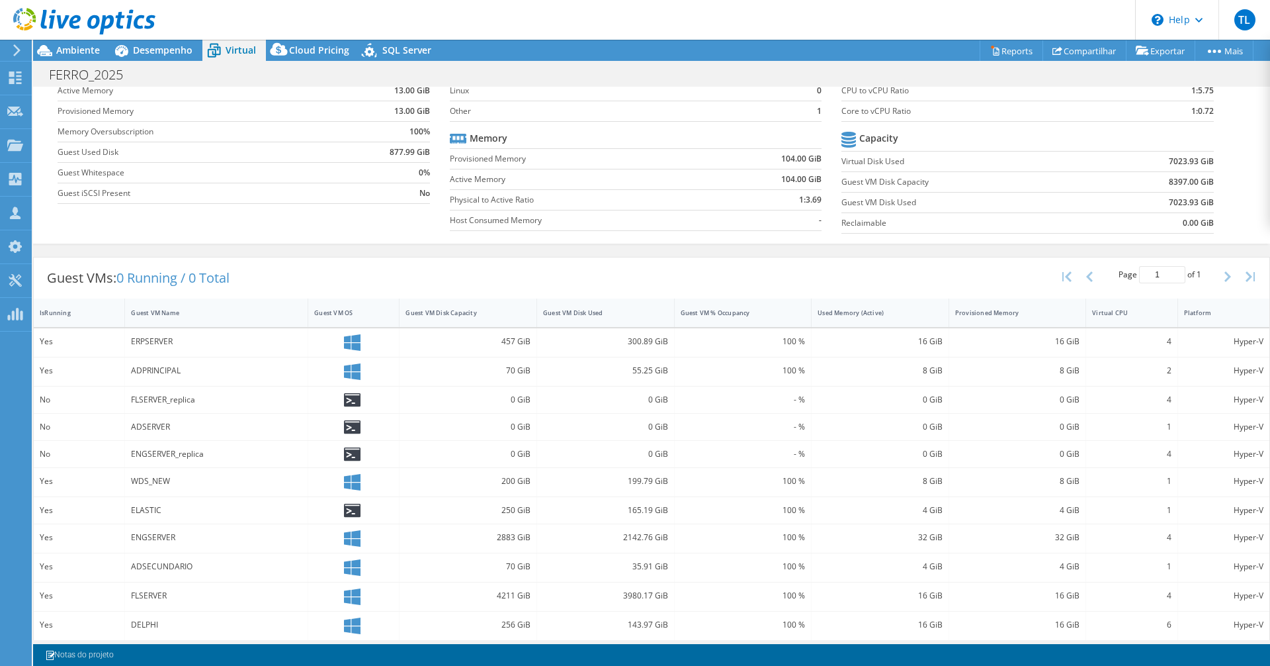
scroll to position [152, 0]
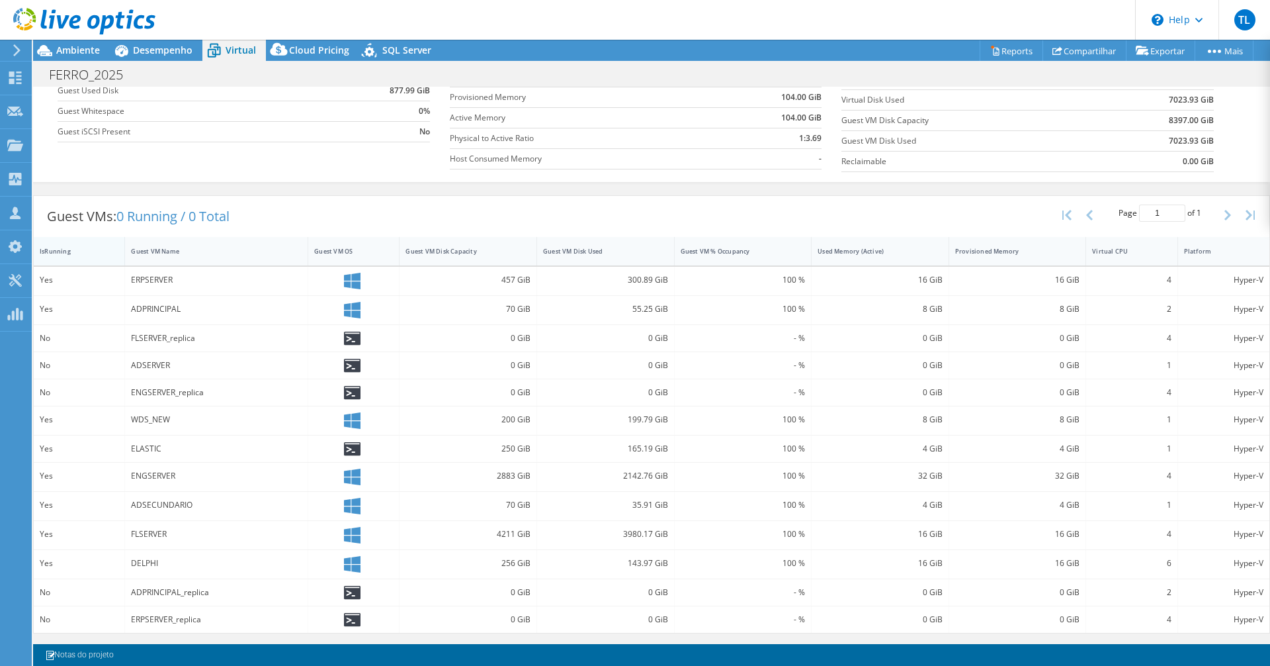
click at [76, 253] on div "IsRunning" at bounding box center [71, 251] width 63 height 9
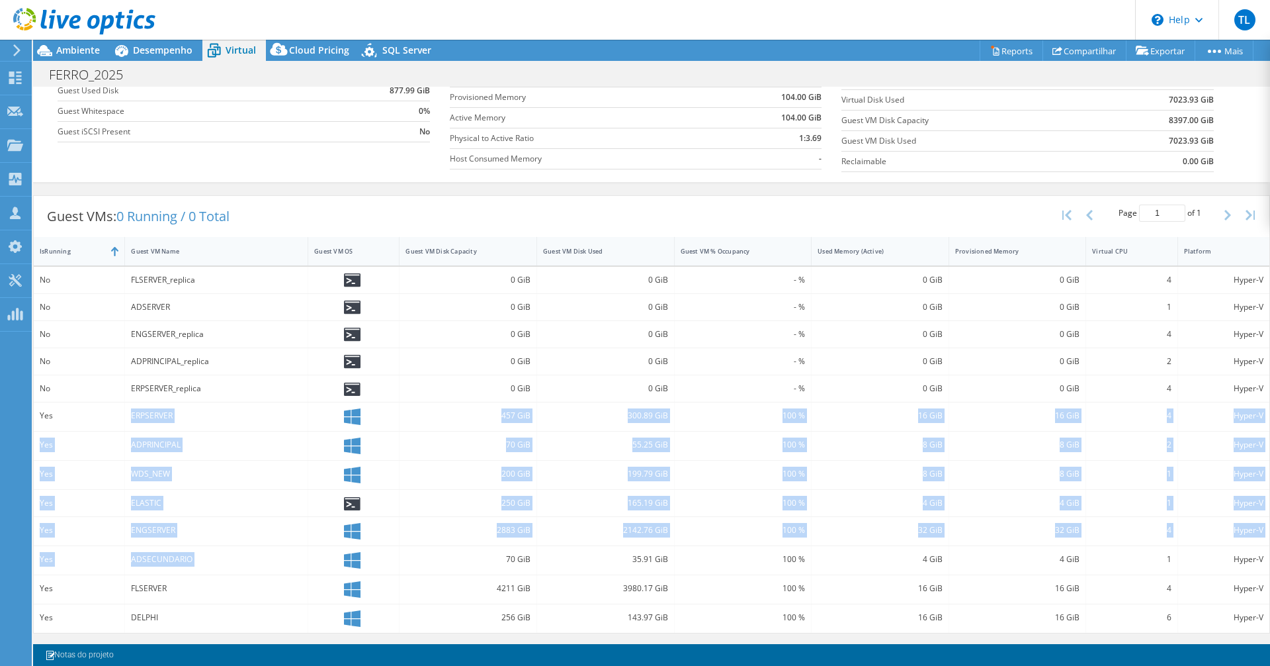
drag, startPoint x: 59, startPoint y: 414, endPoint x: 495, endPoint y: 562, distance: 460.8
click at [492, 566] on div "No FLSERVER_replica 0 GiB 0 GiB - % 0 GiB 0 GiB 4 Hyper-V No ADSERVER 0 GiB 0 G…" at bounding box center [652, 450] width 1236 height 366
click at [93, 484] on div "Yes" at bounding box center [79, 475] width 91 height 28
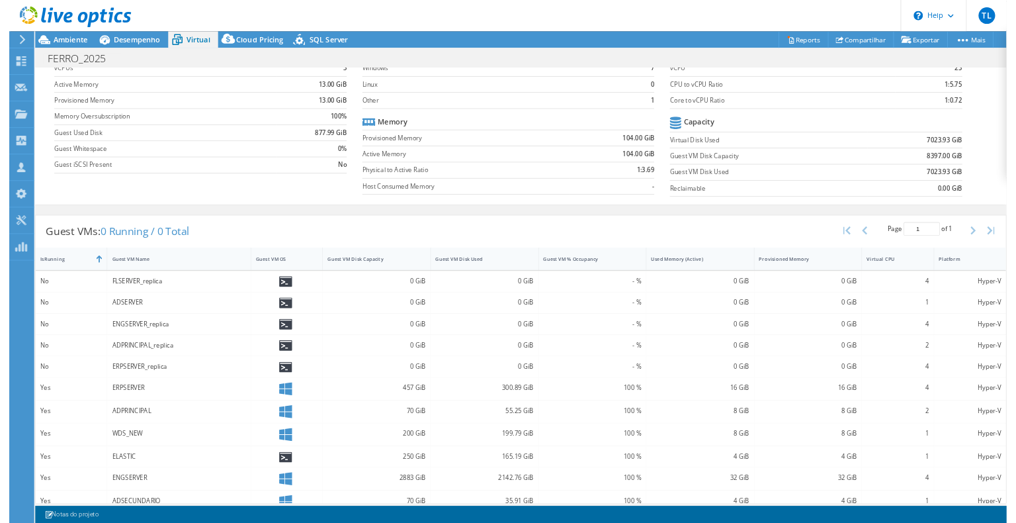
scroll to position [0, 0]
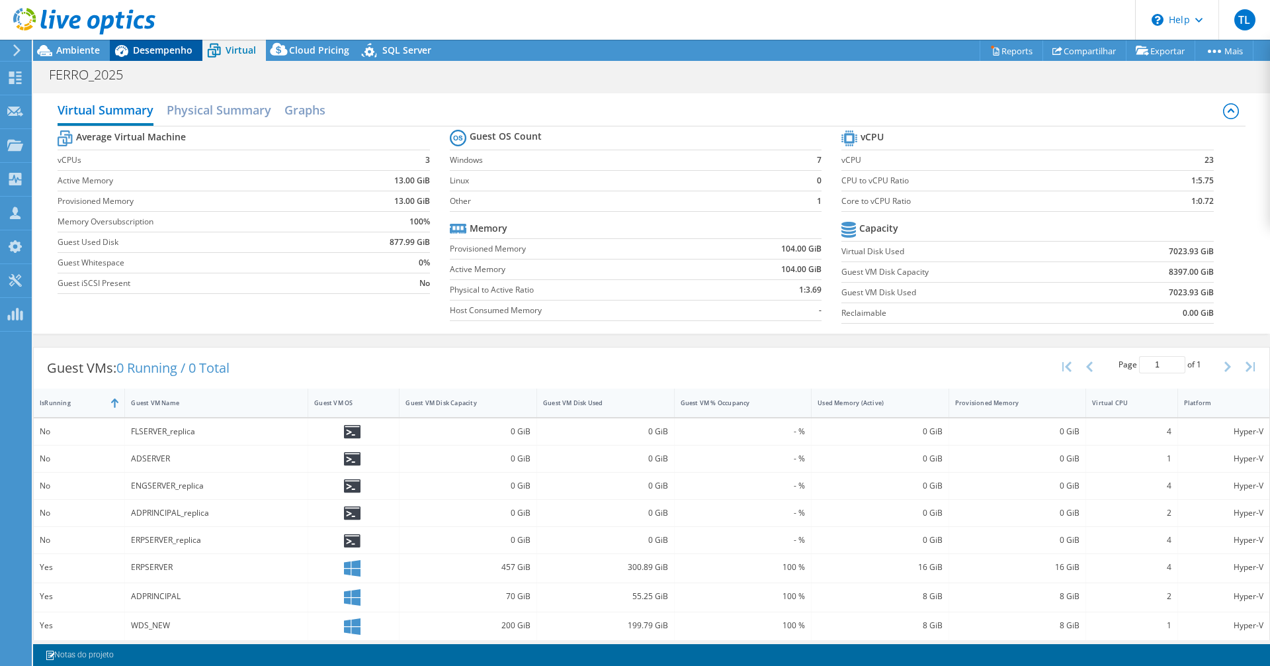
click at [170, 55] on div "Desempenho" at bounding box center [156, 50] width 93 height 21
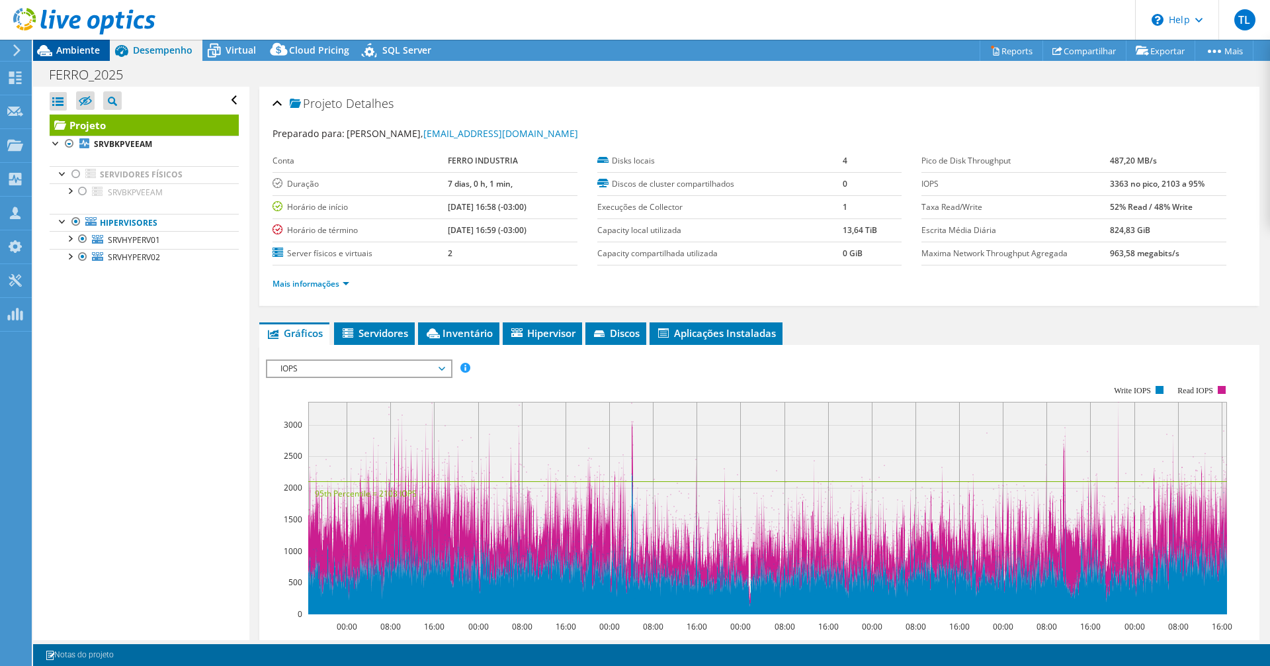
click at [85, 50] on span "Ambiente" at bounding box center [78, 50] width 44 height 13
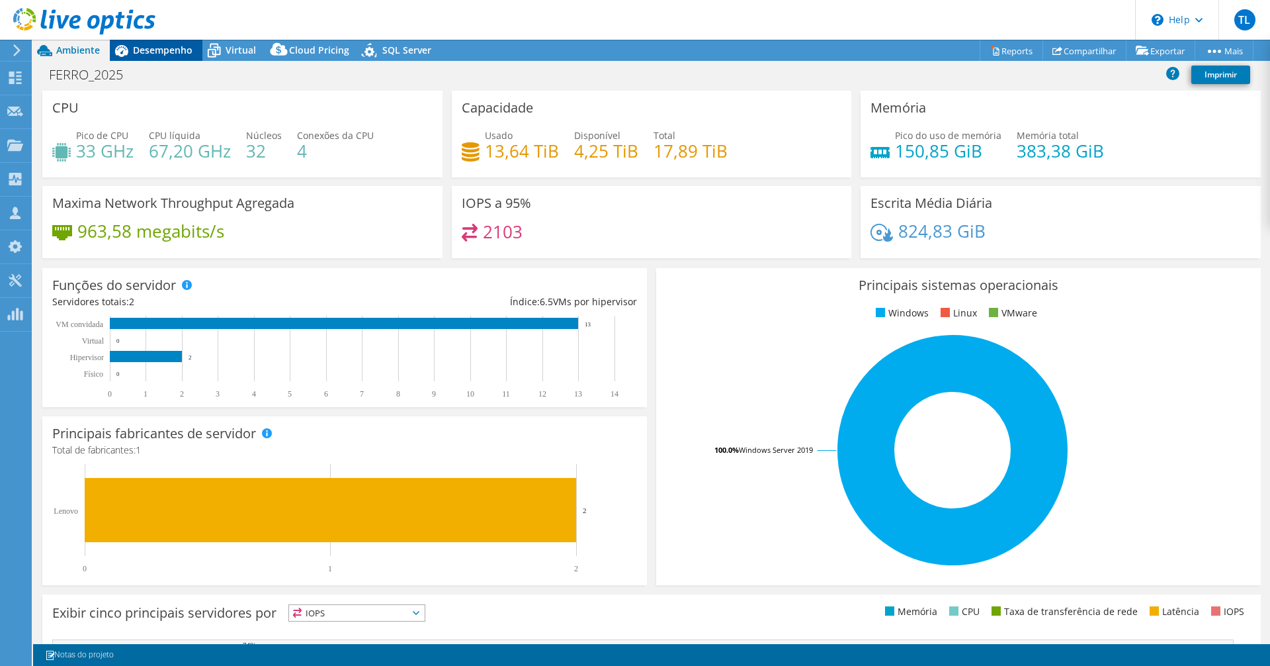
click at [159, 44] on span "Desempenho" at bounding box center [163, 50] width 60 height 13
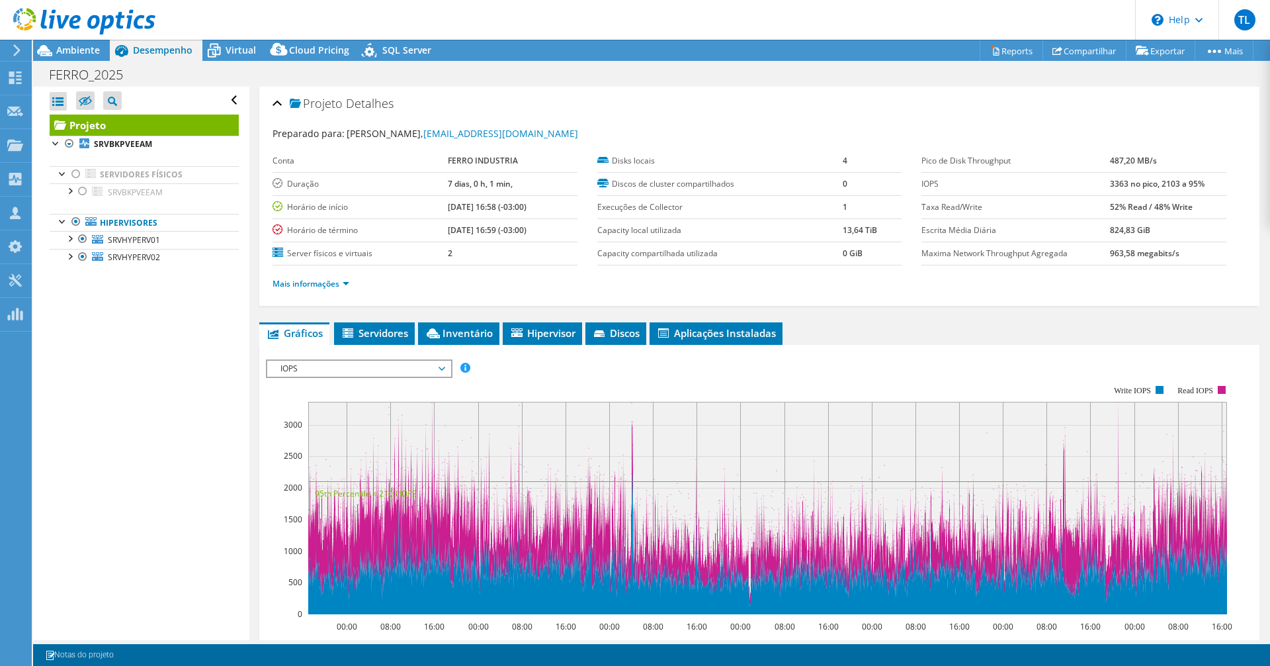
click at [77, 40] on div at bounding box center [78, 22] width 156 height 44
click at [77, 46] on span "Ambiente" at bounding box center [78, 50] width 44 height 13
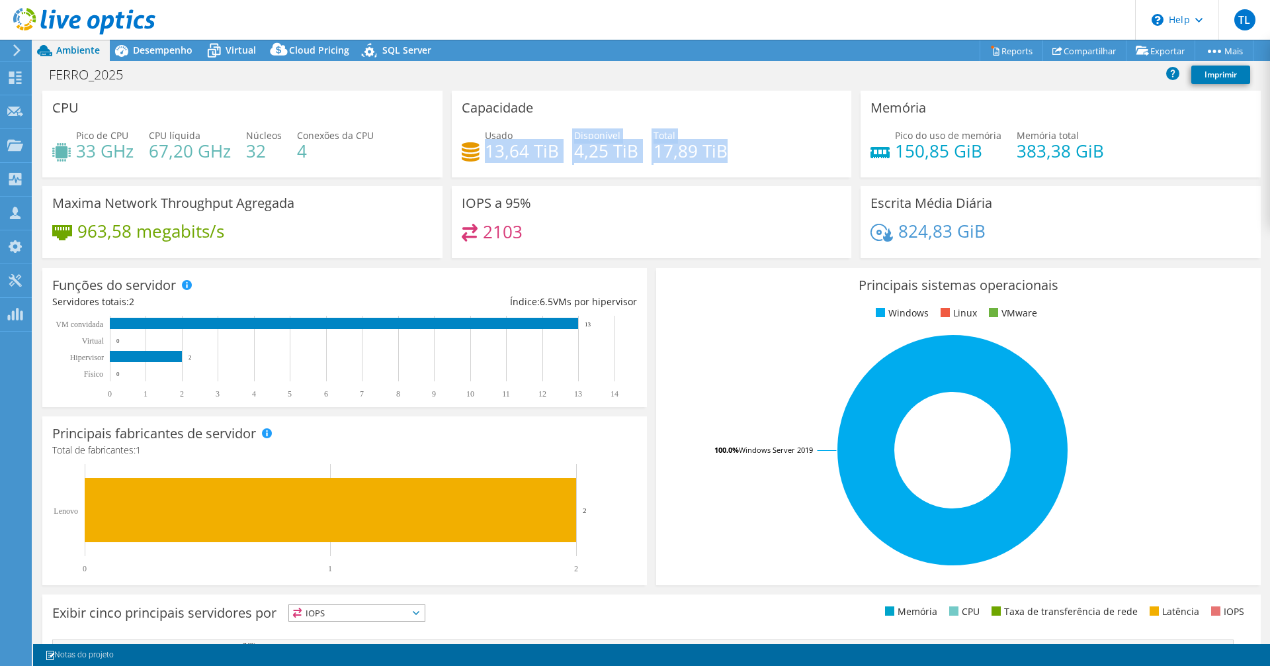
drag, startPoint x: 484, startPoint y: 153, endPoint x: 735, endPoint y: 152, distance: 250.8
click at [735, 152] on div "Usado 13,64 TiB Disponível 4,25 TiB Total 17,89 TiB" at bounding box center [652, 149] width 380 height 43
click at [711, 168] on div "Usado 13,64 TiB Disponível 4,25 TiB Total 17,89 TiB" at bounding box center [652, 149] width 380 height 43
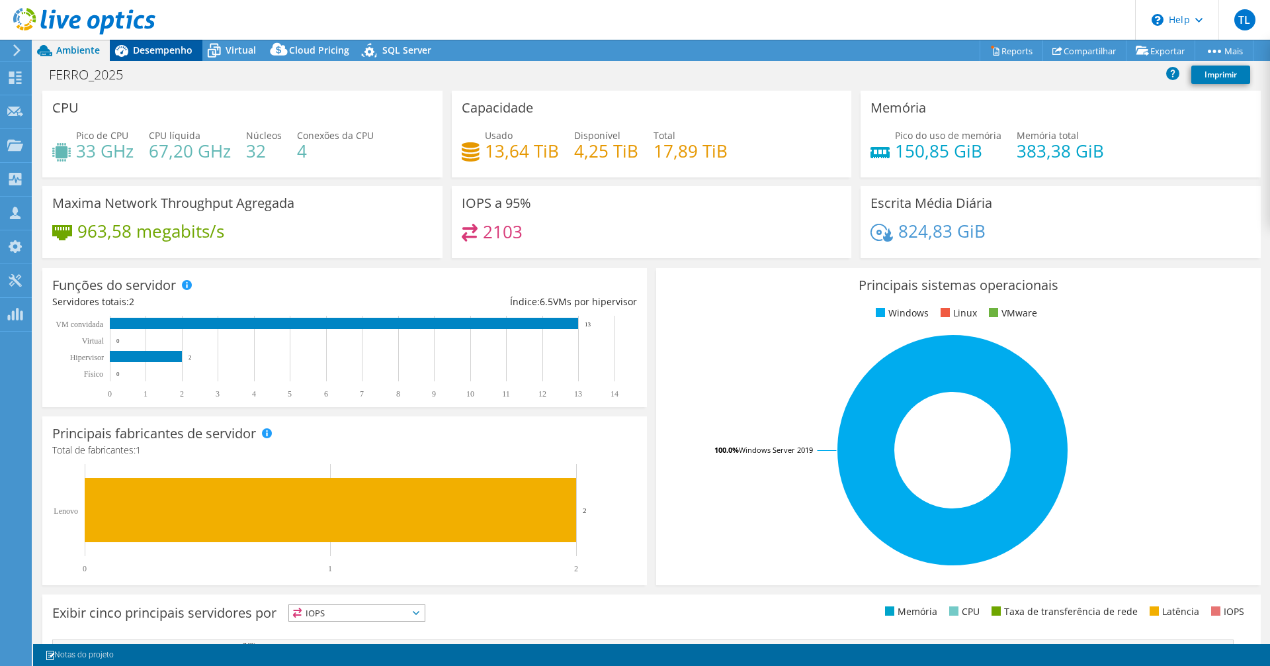
click at [151, 56] on div "Desempenho" at bounding box center [156, 50] width 93 height 21
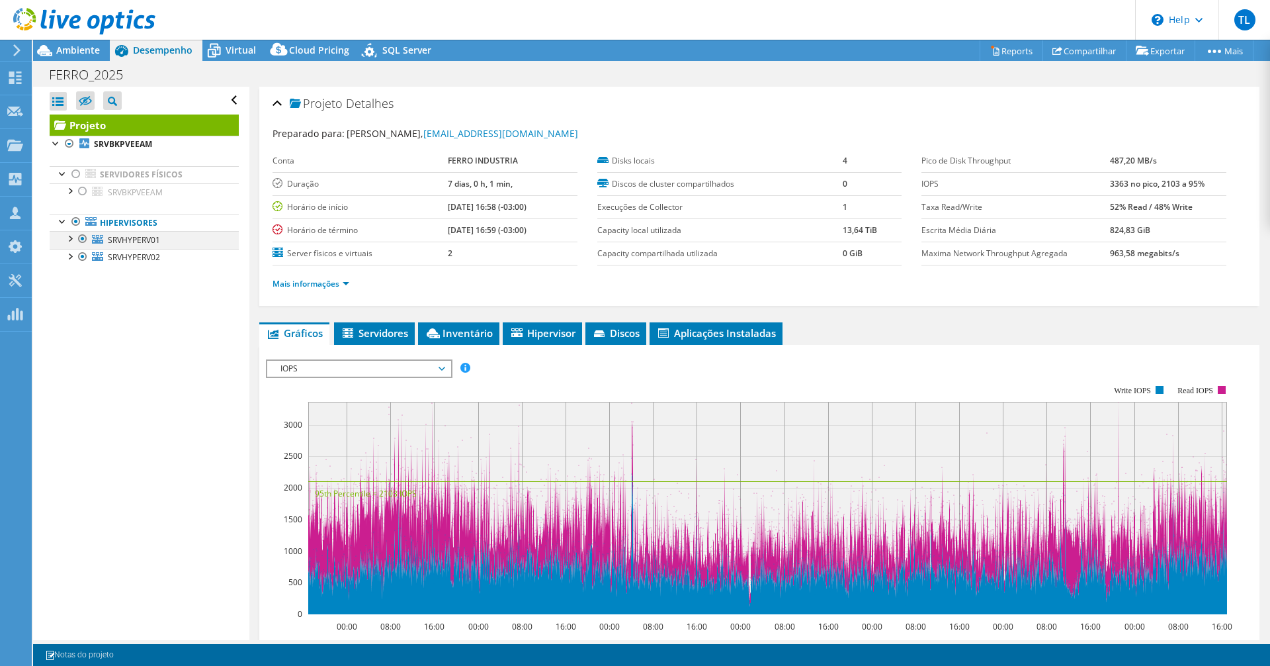
click at [69, 242] on div at bounding box center [69, 237] width 13 height 13
click at [68, 307] on div at bounding box center [69, 306] width 13 height 13
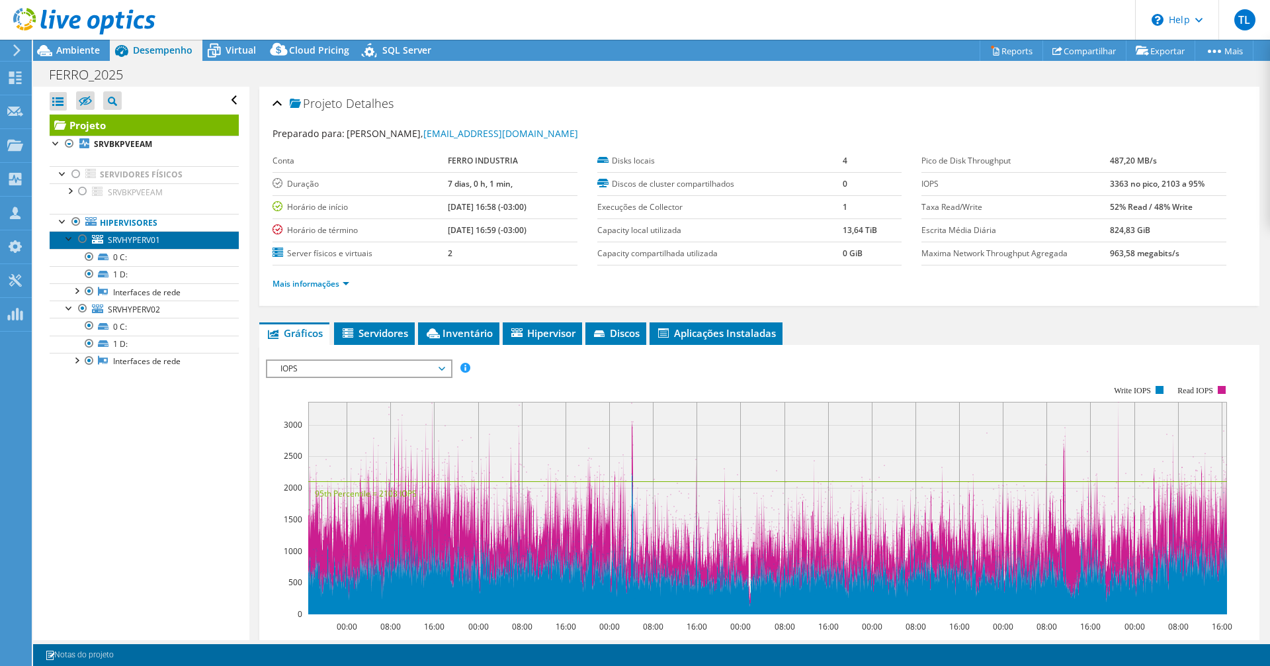
click at [127, 240] on span "SRVHYPERV01" at bounding box center [134, 239] width 52 height 11
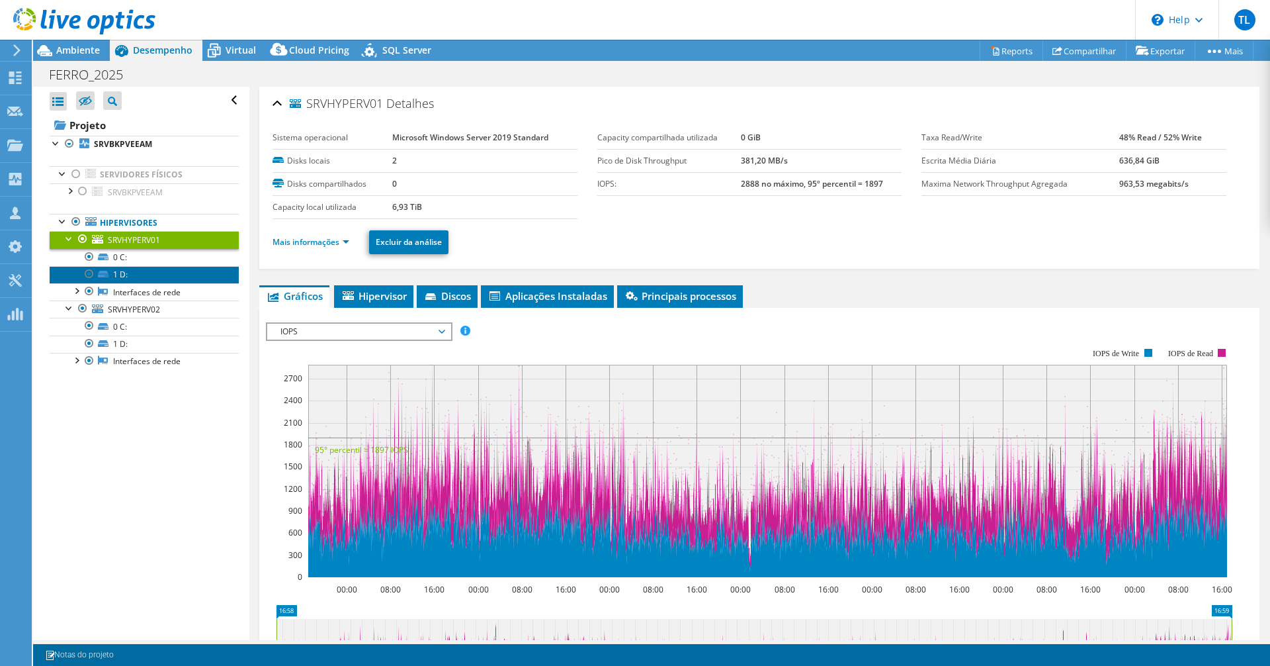
click at [124, 275] on link "1 D:" at bounding box center [144, 274] width 189 height 17
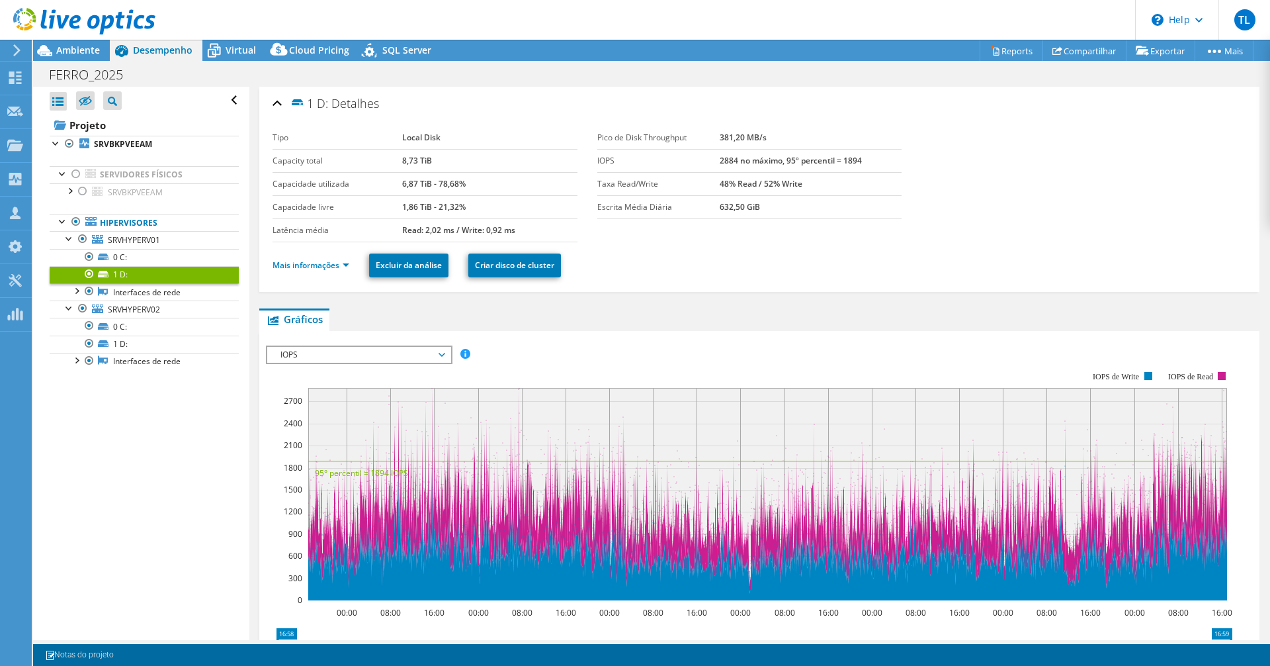
drag, startPoint x: 400, startPoint y: 210, endPoint x: 418, endPoint y: 212, distance: 18.1
click at [418, 212] on tr "Capacidade livre 1,86 TiB - 21,32%" at bounding box center [425, 206] width 305 height 23
drag, startPoint x: 408, startPoint y: 186, endPoint x: 422, endPoint y: 186, distance: 13.9
click at [422, 186] on b "6,87 TiB - 78,68%" at bounding box center [434, 183] width 64 height 11
click at [183, 343] on link "1 D:" at bounding box center [144, 343] width 189 height 17
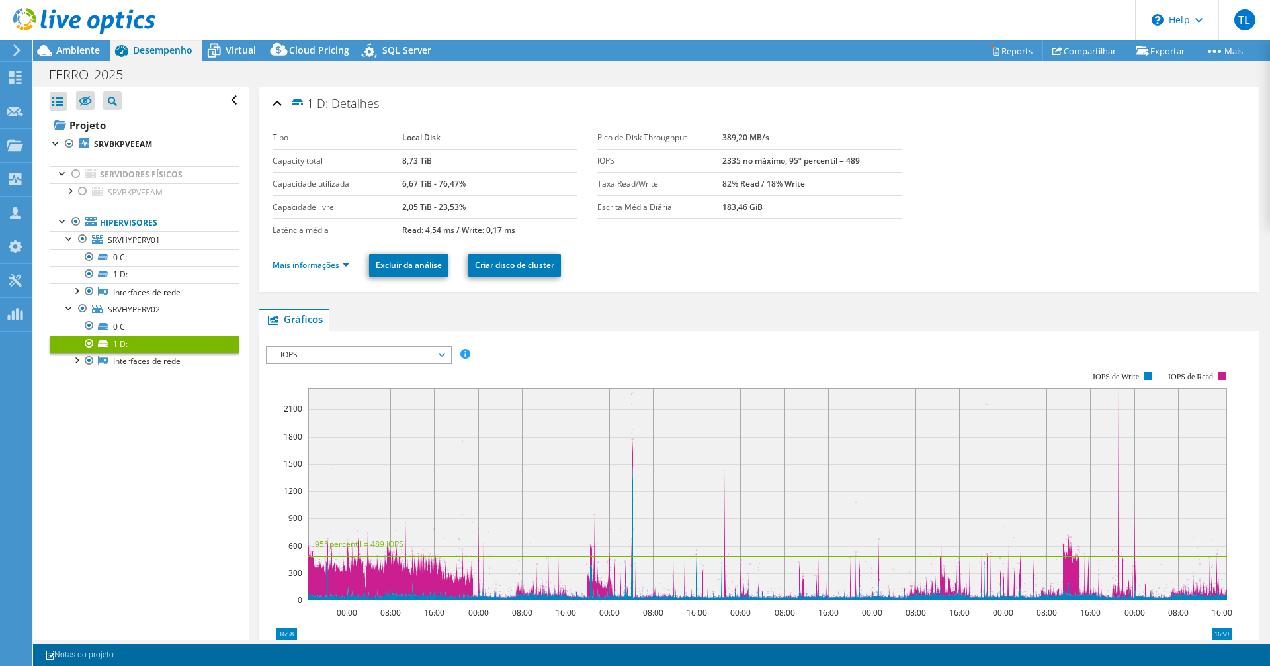
drag, startPoint x: 397, startPoint y: 186, endPoint x: 434, endPoint y: 185, distance: 37.1
click at [434, 185] on tr "Capacidade utilizada 6,67 TiB - 76,47%" at bounding box center [425, 183] width 305 height 23
click at [86, 60] on div "Ambiente" at bounding box center [71, 50] width 77 height 21
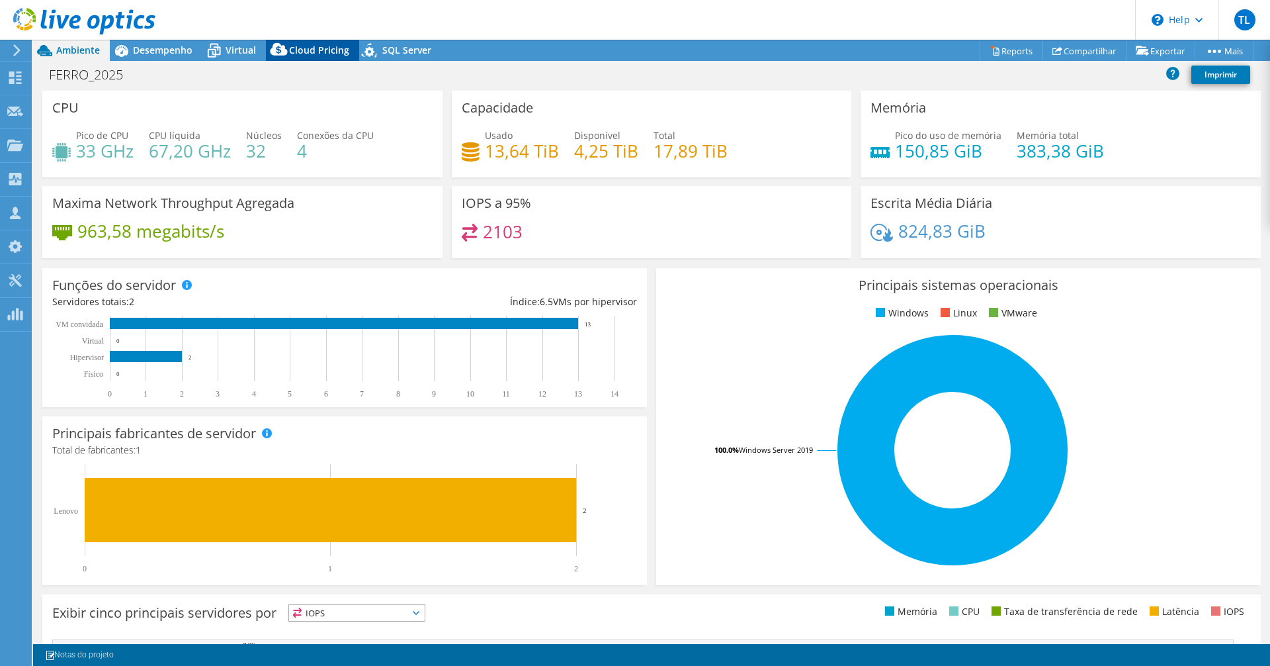
click at [266, 46] on icon at bounding box center [279, 52] width 26 height 26
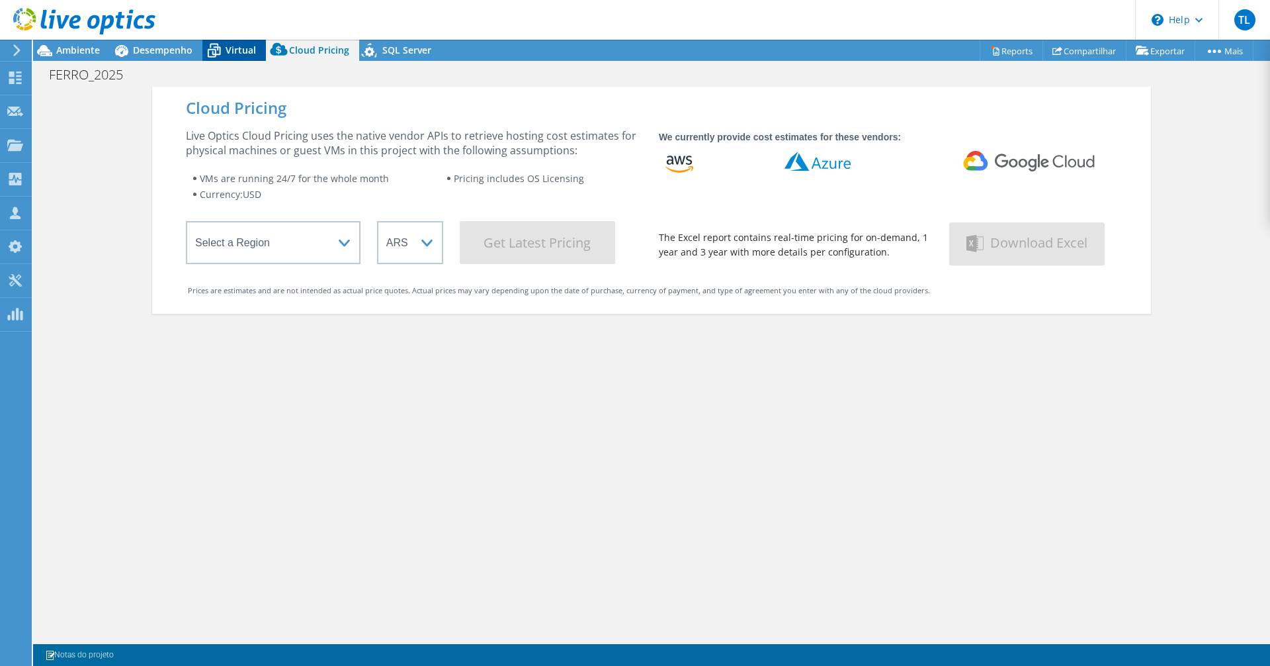
click at [247, 47] on span "Virtual" at bounding box center [241, 50] width 30 height 13
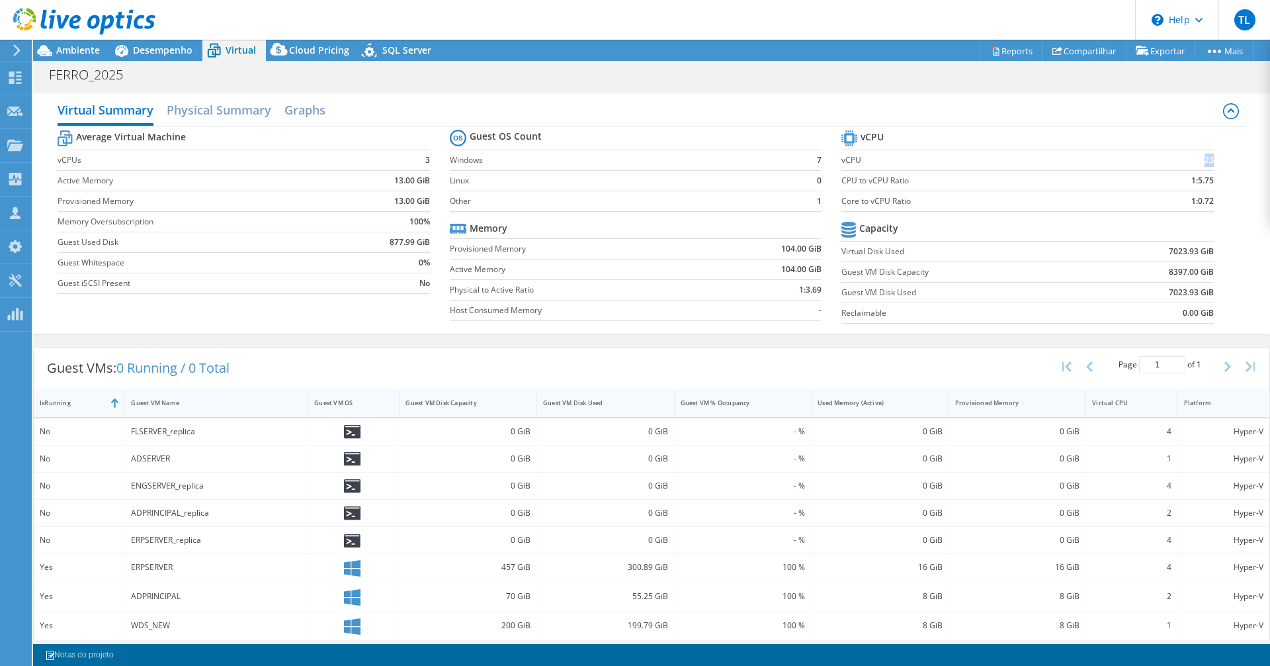
drag, startPoint x: 1160, startPoint y: 165, endPoint x: 1207, endPoint y: 172, distance: 47.4
click at [1207, 161] on section "vCPU vCPU 23 CPU to vCPU Ratio 1:5.75 Core to vCPU Ratio 1:0.72 Capacity Virtua…" at bounding box center [1038, 228] width 392 height 203
click at [1077, 268] on tr "Guest VM Disk Capacity 8397.00 GiB" at bounding box center [1028, 271] width 372 height 21
drag, startPoint x: 765, startPoint y: 245, endPoint x: 809, endPoint y: 249, distance: 44.5
click at [809, 244] on td "104.00 GiB" at bounding box center [768, 248] width 108 height 21
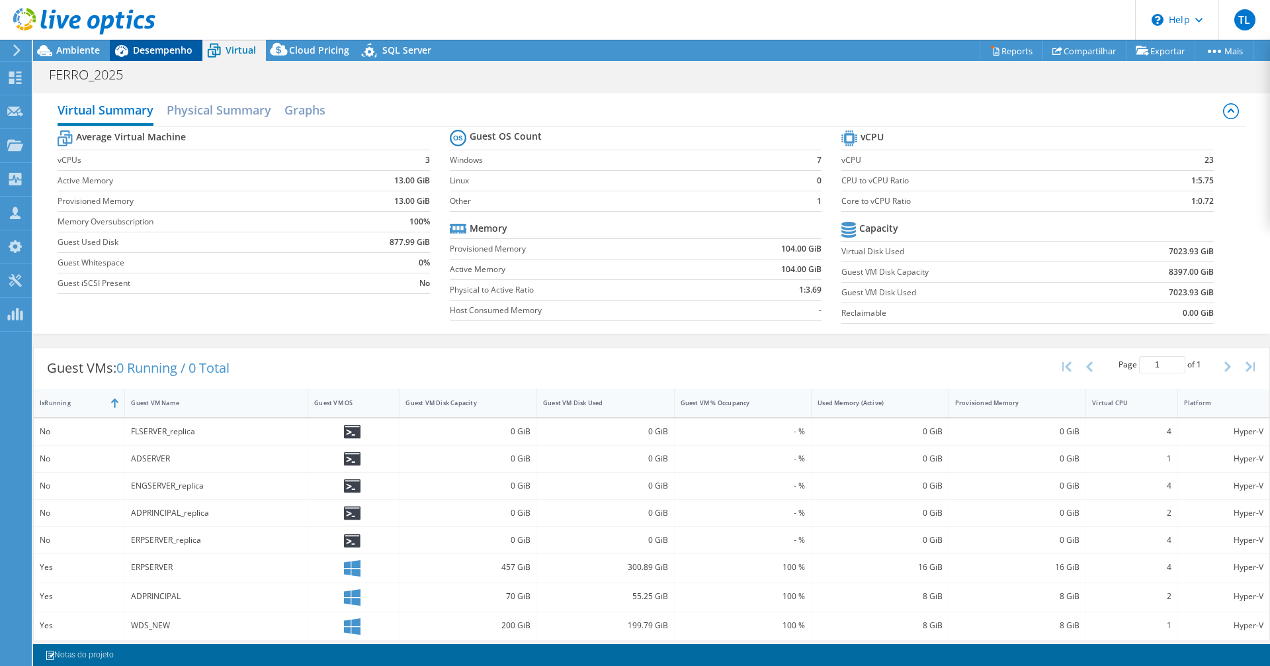
click at [165, 52] on span "Desempenho" at bounding box center [163, 50] width 60 height 13
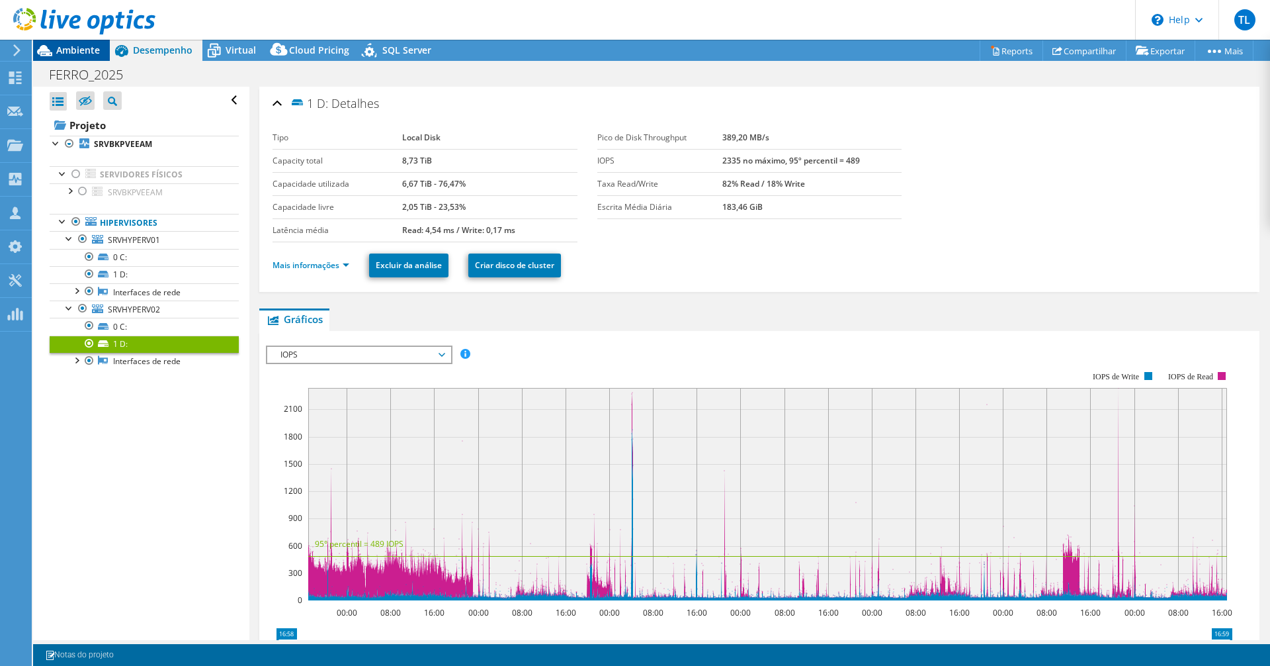
click at [95, 50] on span "Ambiente" at bounding box center [78, 50] width 44 height 13
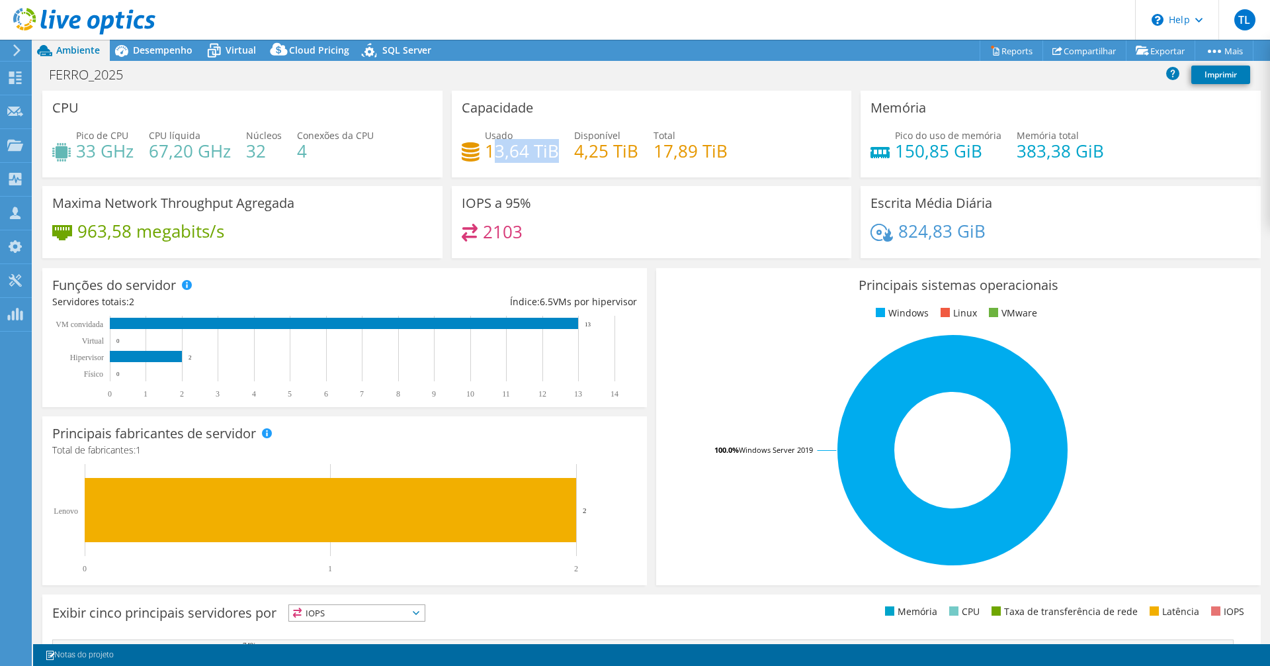
drag, startPoint x: 487, startPoint y: 155, endPoint x: 552, endPoint y: 153, distance: 64.9
click at [552, 153] on h4 "13,64 TiB" at bounding box center [522, 151] width 74 height 15
drag, startPoint x: 578, startPoint y: 558, endPoint x: 580, endPoint y: 549, distance: 9.0
click at [578, 558] on rect at bounding box center [338, 518] width 573 height 109
click at [513, 169] on div "Usado 13,64 TiB Disponível 4,25 TiB Total 17,89 TiB" at bounding box center [652, 149] width 380 height 43
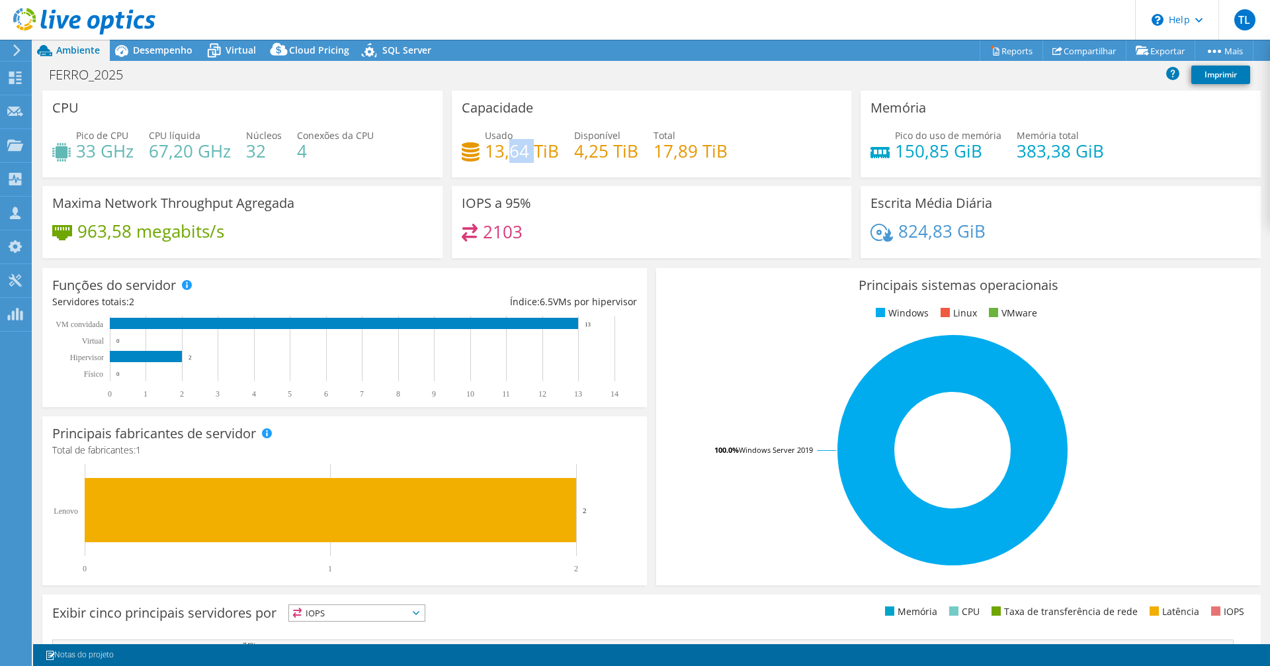
drag, startPoint x: 506, startPoint y: 156, endPoint x: 533, endPoint y: 153, distance: 28.0
click at [531, 151] on h4 "13,64 TiB" at bounding box center [522, 151] width 74 height 15
drag, startPoint x: 697, startPoint y: 531, endPoint x: 666, endPoint y: 554, distance: 38.8
click at [697, 531] on rect at bounding box center [952, 450] width 573 height 232
click at [170, 55] on span "Desempenho" at bounding box center [163, 50] width 60 height 13
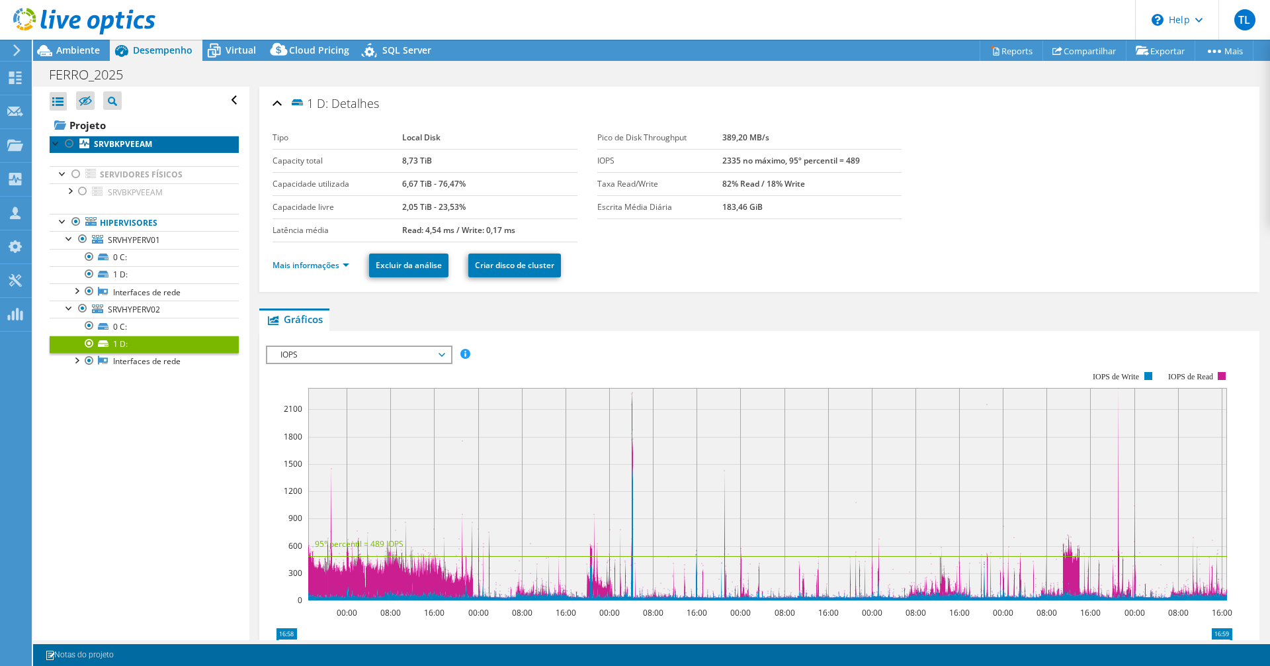
click at [124, 146] on b "SRVBKPVEEAM" at bounding box center [123, 143] width 58 height 11
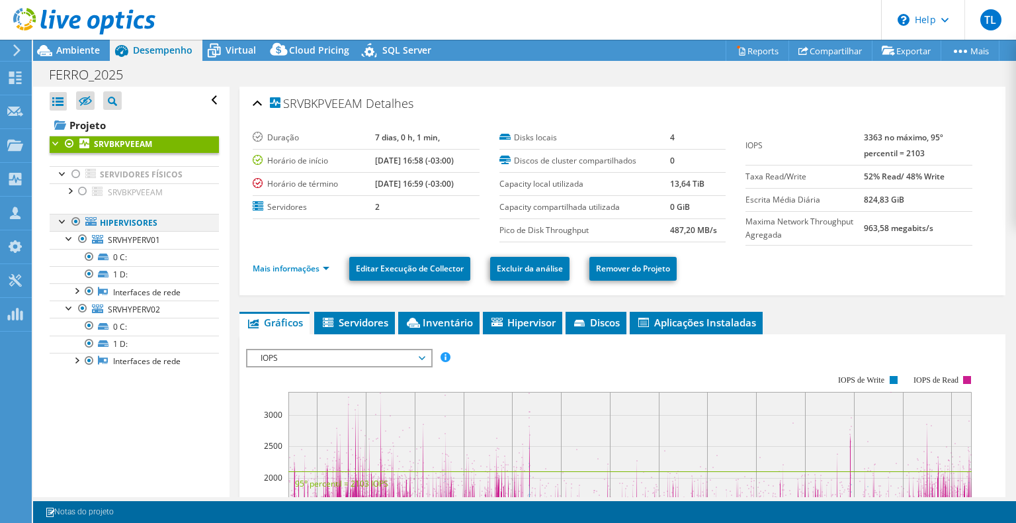
click at [61, 218] on div at bounding box center [62, 220] width 13 height 13
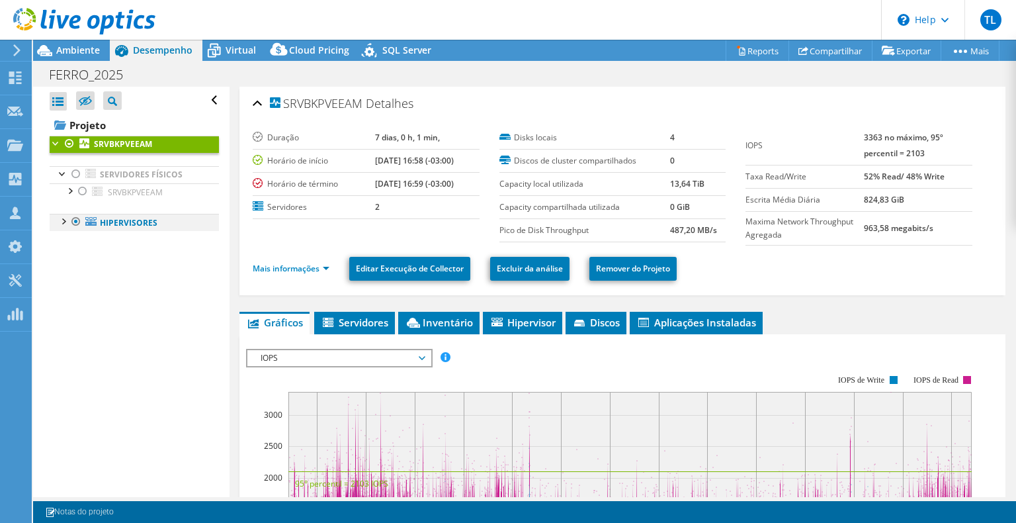
click at [66, 222] on div at bounding box center [62, 220] width 13 height 13
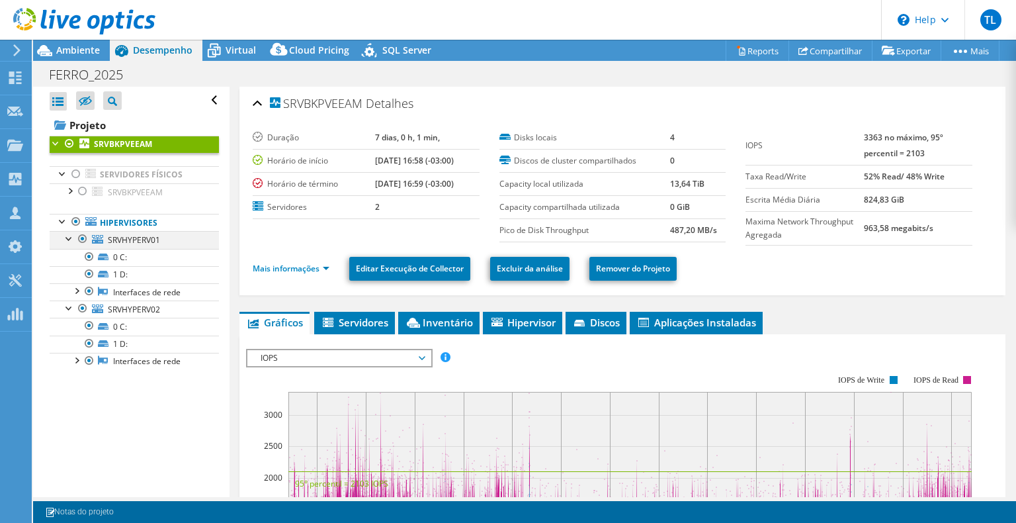
click at [70, 240] on div at bounding box center [69, 237] width 13 height 13
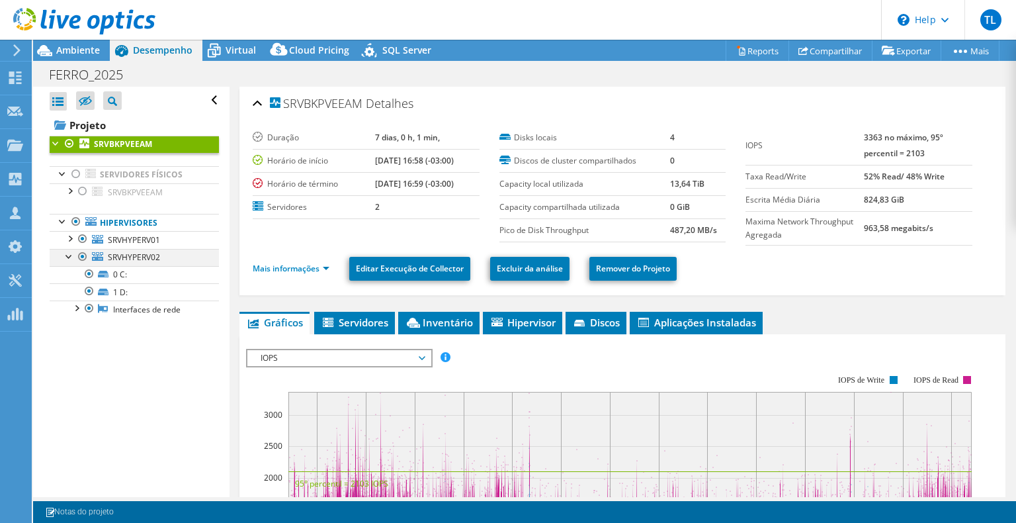
click at [68, 259] on div at bounding box center [69, 255] width 13 height 13
click at [302, 269] on link "Mais informações" at bounding box center [291, 268] width 77 height 11
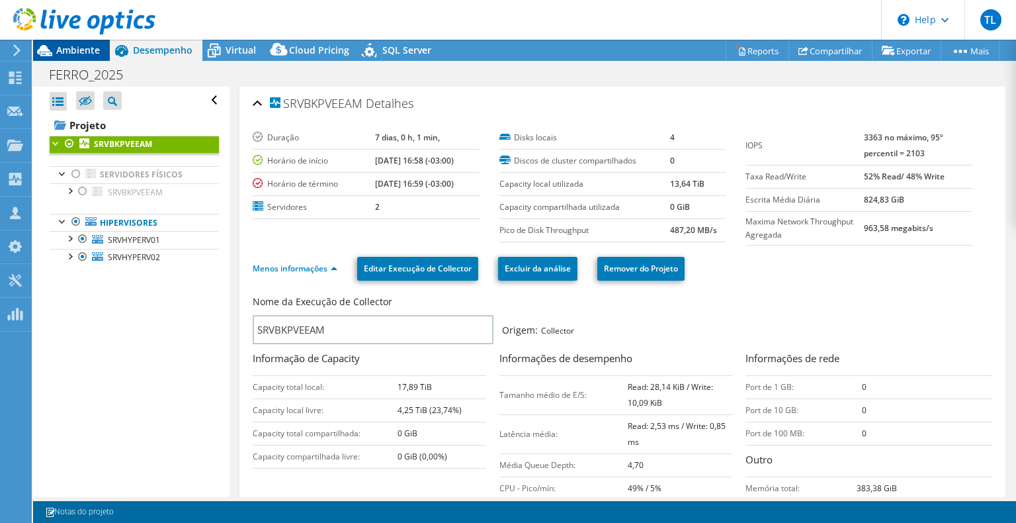
click at [74, 50] on span "Ambiente" at bounding box center [78, 50] width 44 height 13
